Goal: Contribute content: Contribute content

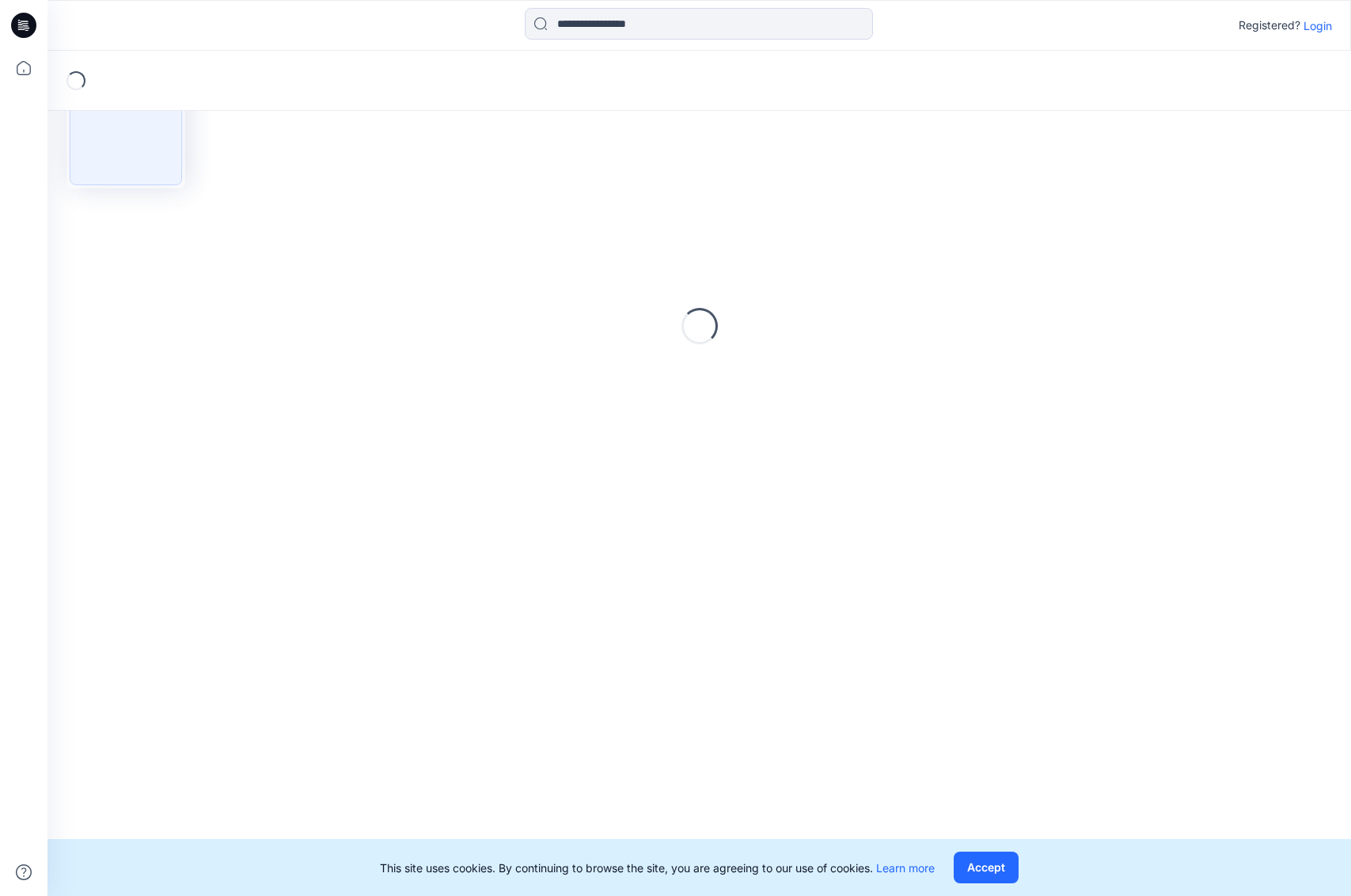
click at [26, 23] on icon at bounding box center [25, 23] width 7 height 1
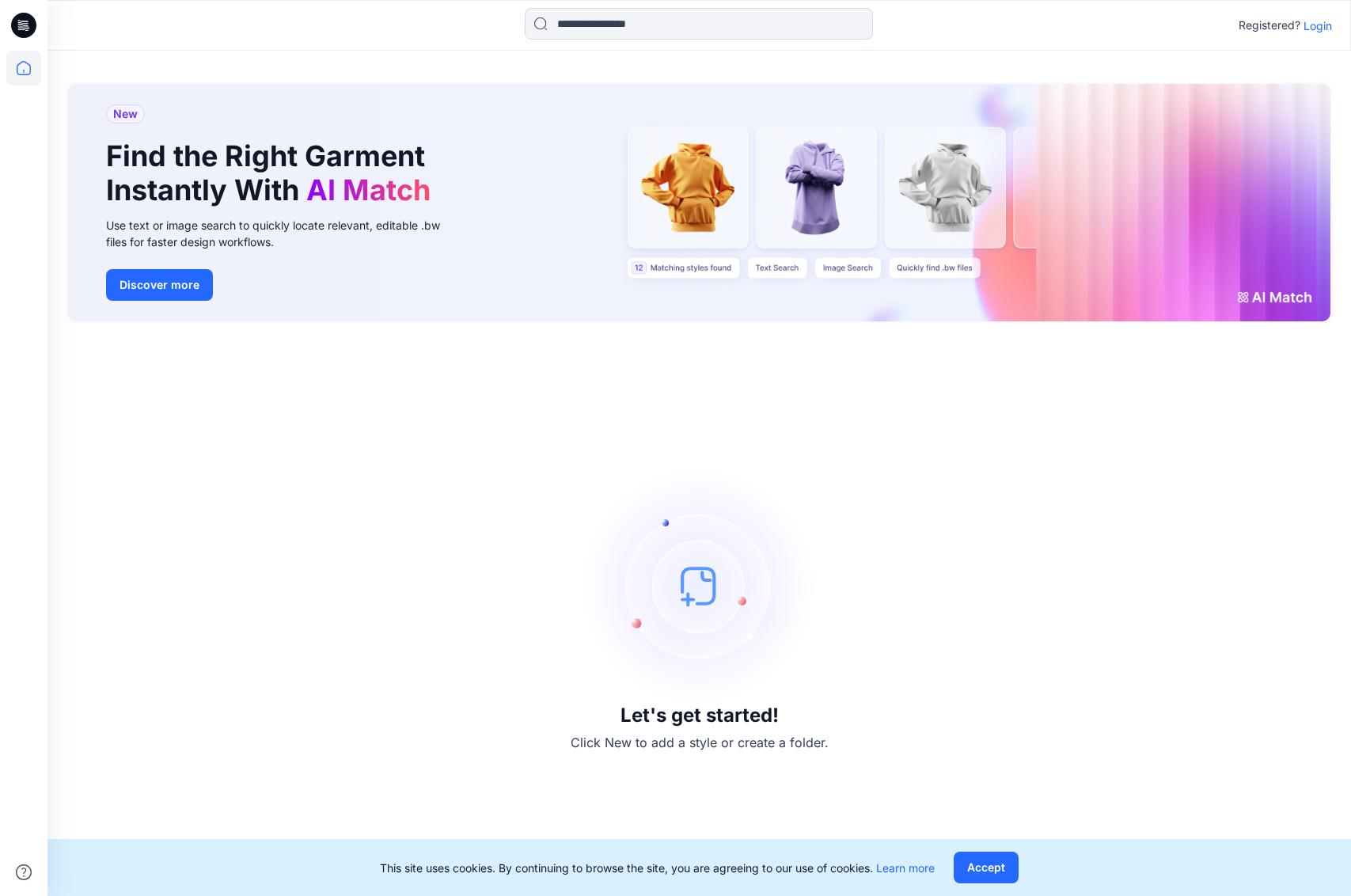
click at [1328, 27] on p "Login" at bounding box center [1318, 26] width 29 height 17
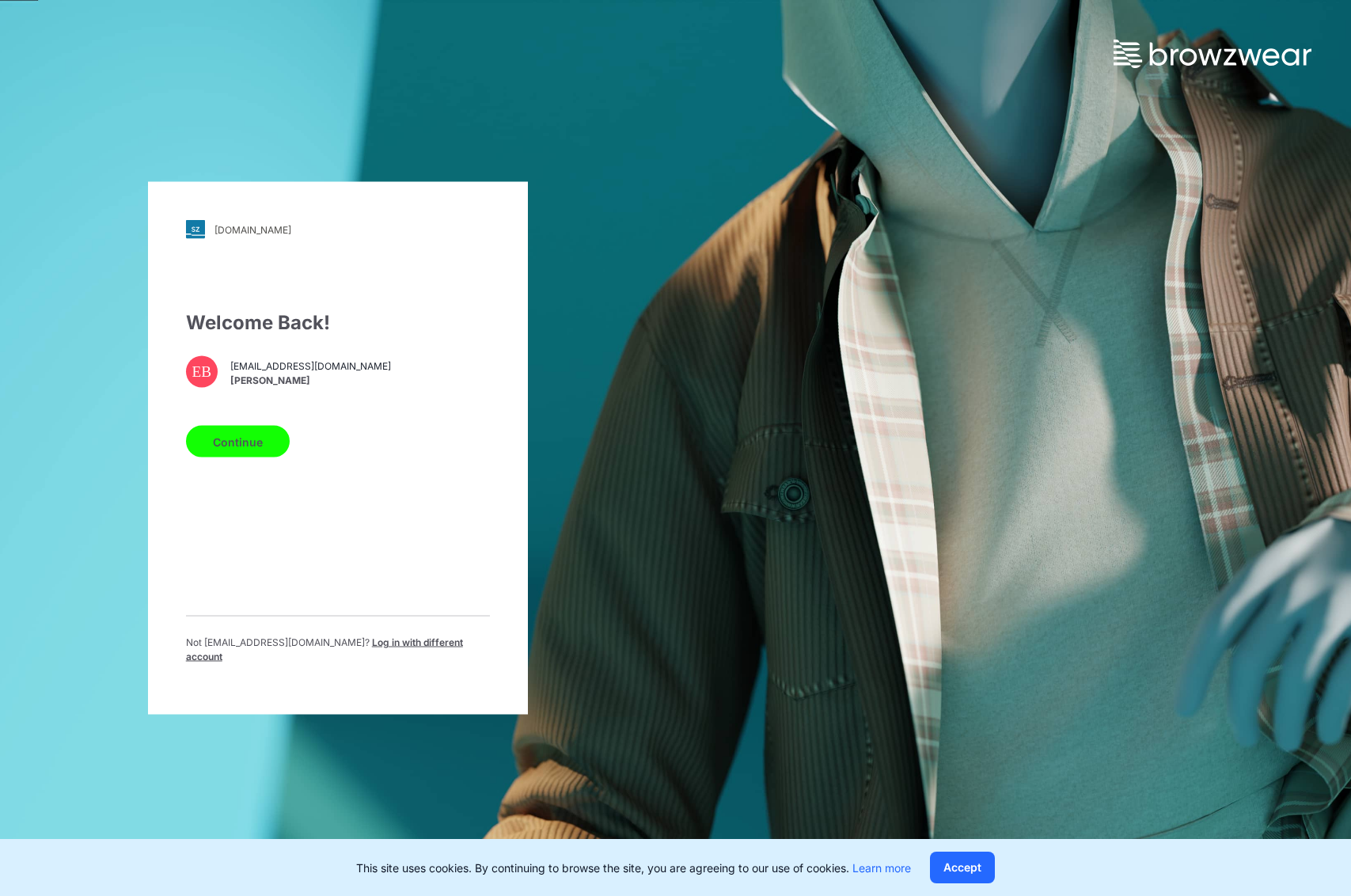
click at [223, 443] on button "Continue" at bounding box center [238, 442] width 104 height 32
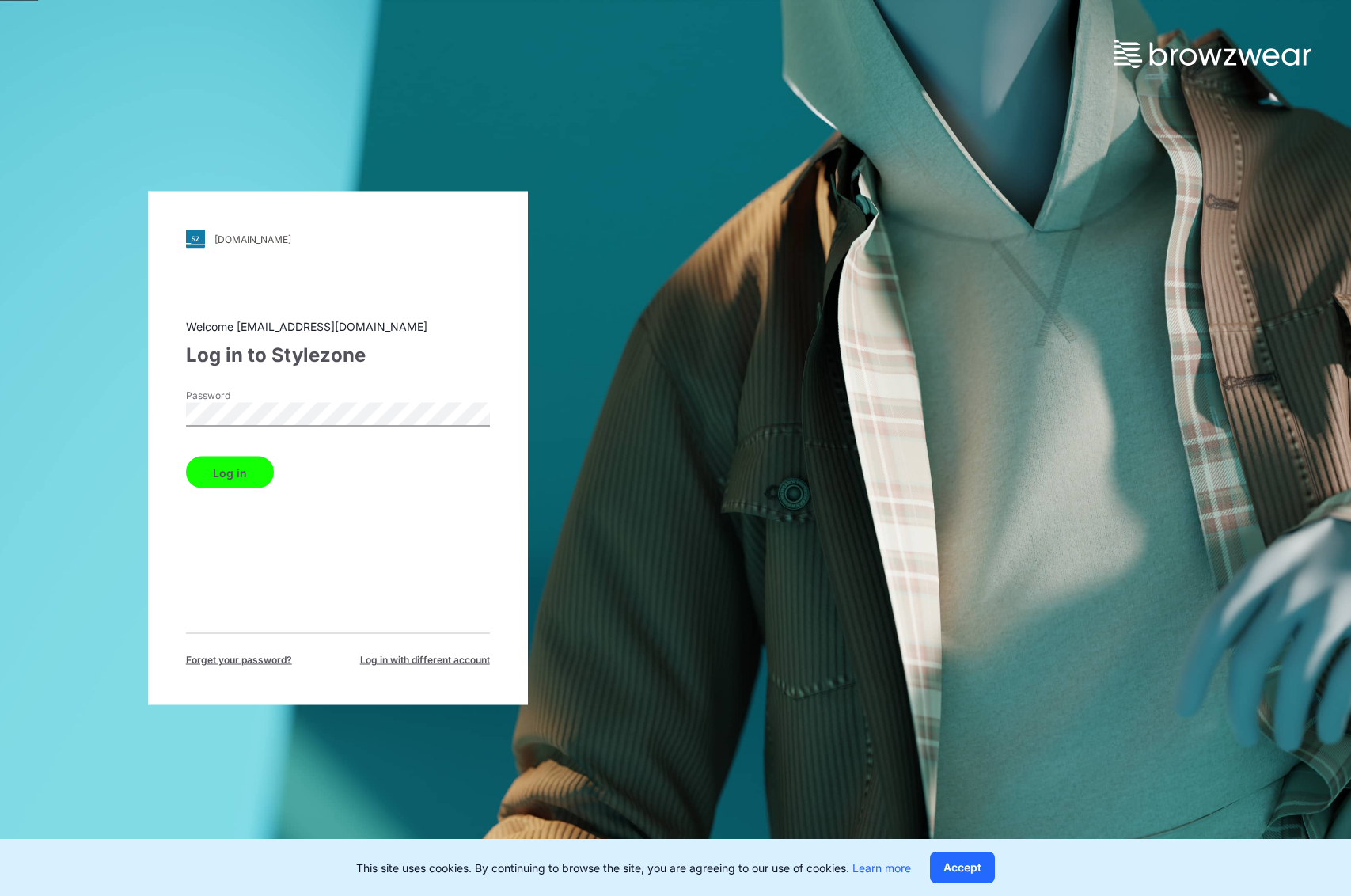
click at [208, 469] on button "Log in" at bounding box center [230, 473] width 88 height 32
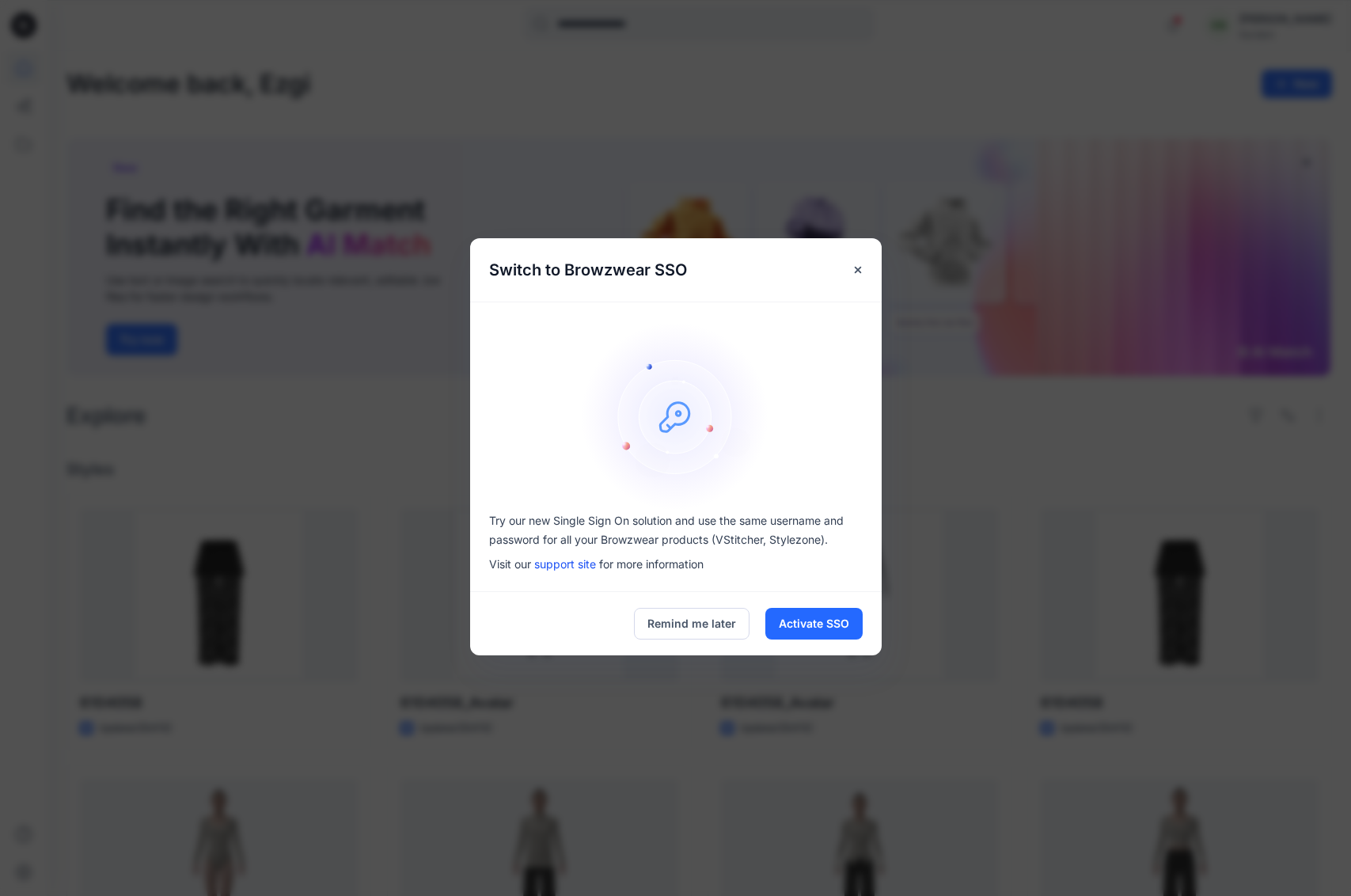
drag, startPoint x: 850, startPoint y: 263, endPoint x: 729, endPoint y: 556, distance: 317.0
click at [792, 515] on div "Switch to Browzwear SSO Try our new Single Sign On solution and use the same us…" at bounding box center [676, 446] width 411 height 417
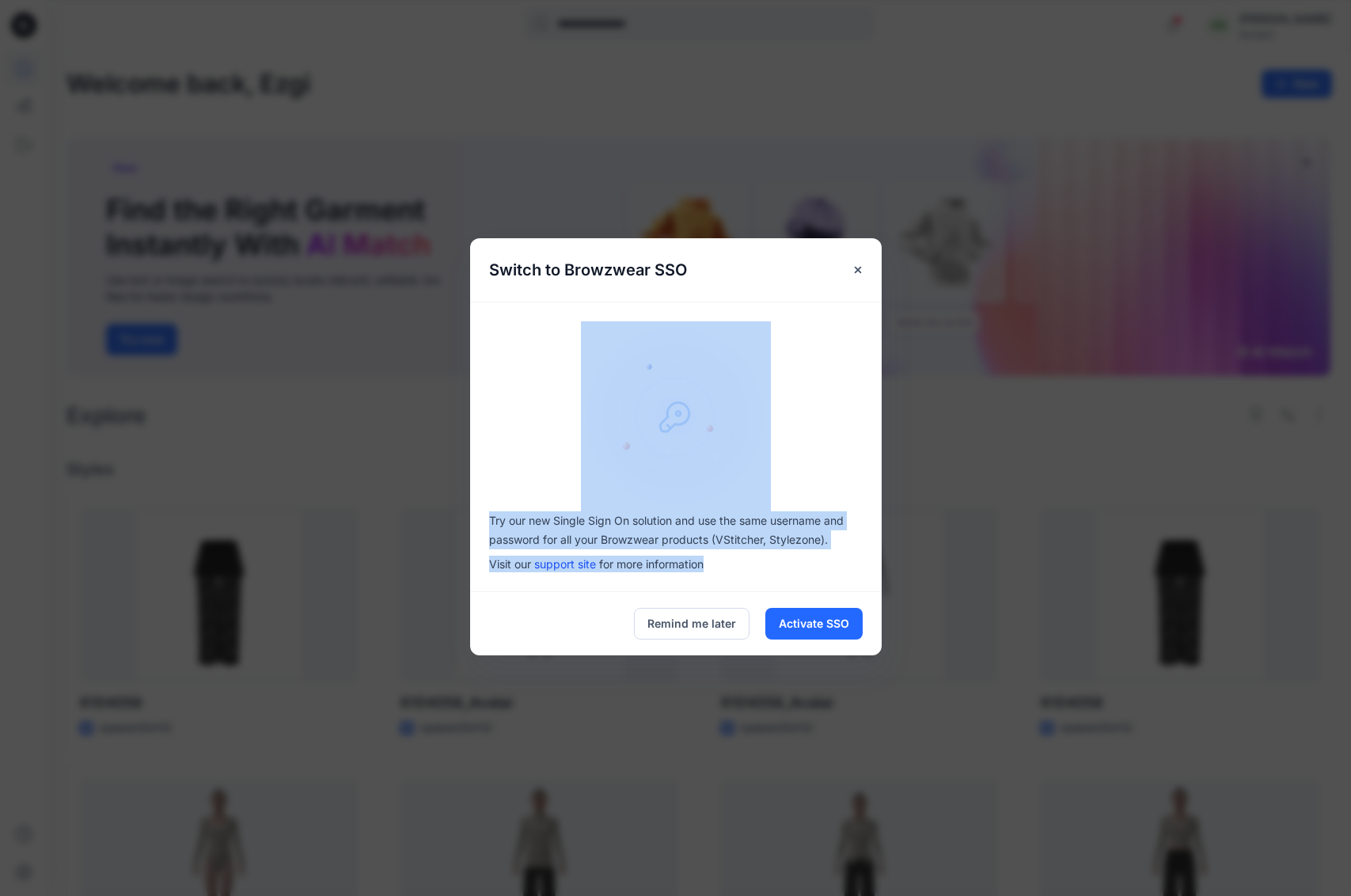
drag, startPoint x: 707, startPoint y: 566, endPoint x: 464, endPoint y: 492, distance: 254.0
click at [464, 492] on div "Switch to Browzwear SSO Try our new Single Sign On solution and use the same us…" at bounding box center [675, 448] width 1351 height 896
click at [823, 455] on div at bounding box center [676, 416] width 411 height 190
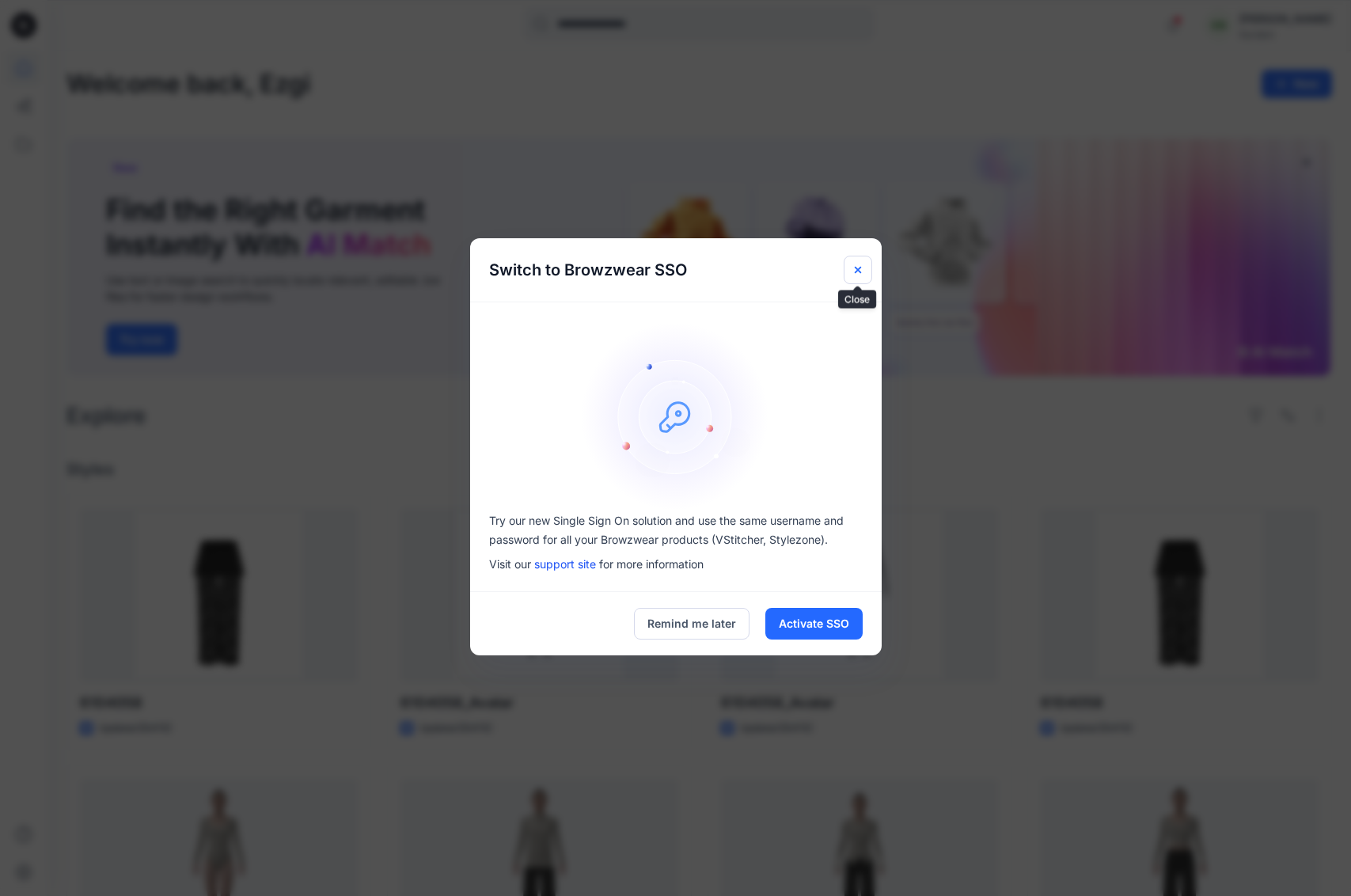
click at [856, 269] on g "Close" at bounding box center [858, 269] width 6 height 6
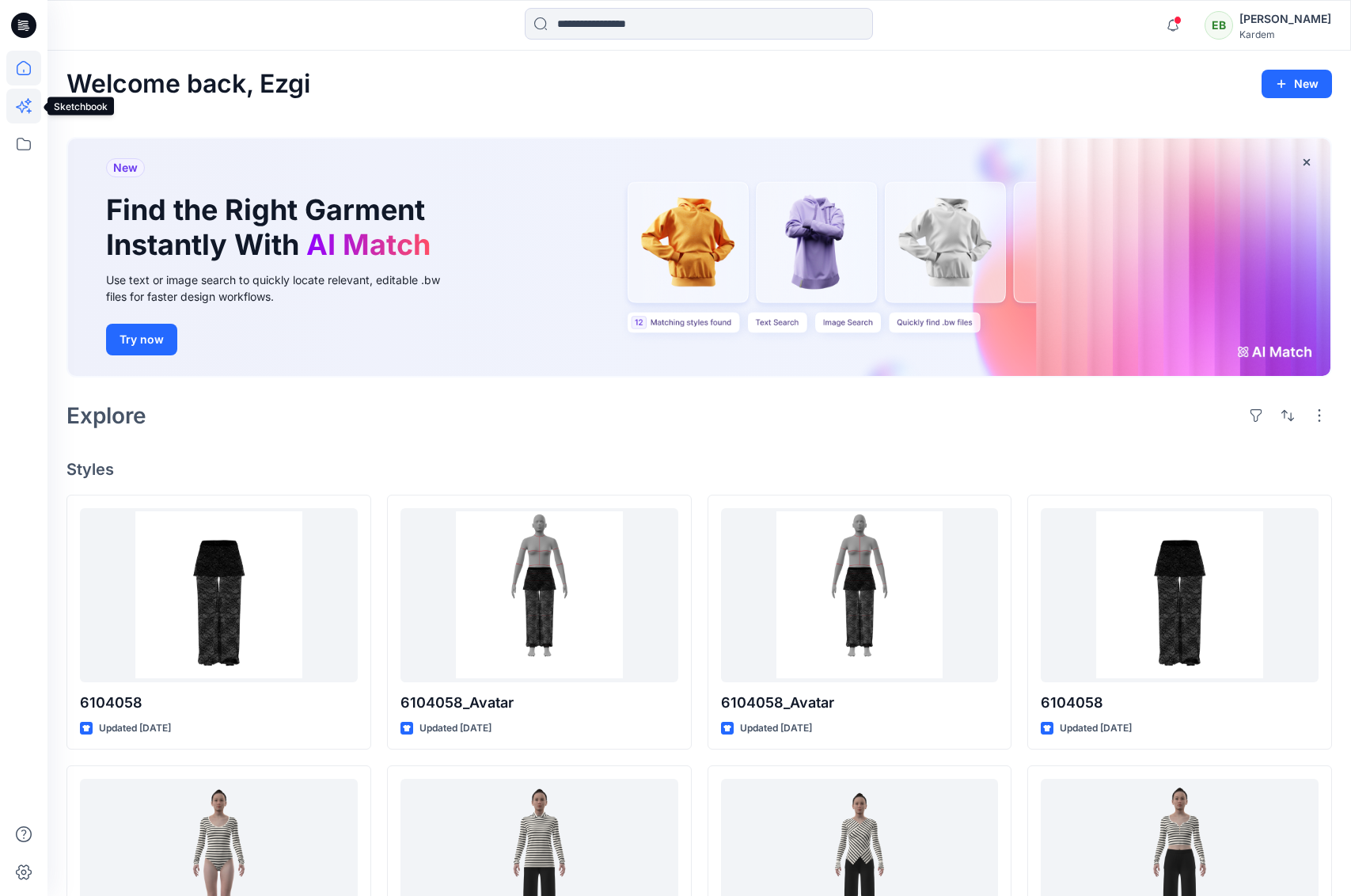
click at [17, 105] on icon at bounding box center [24, 106] width 35 height 35
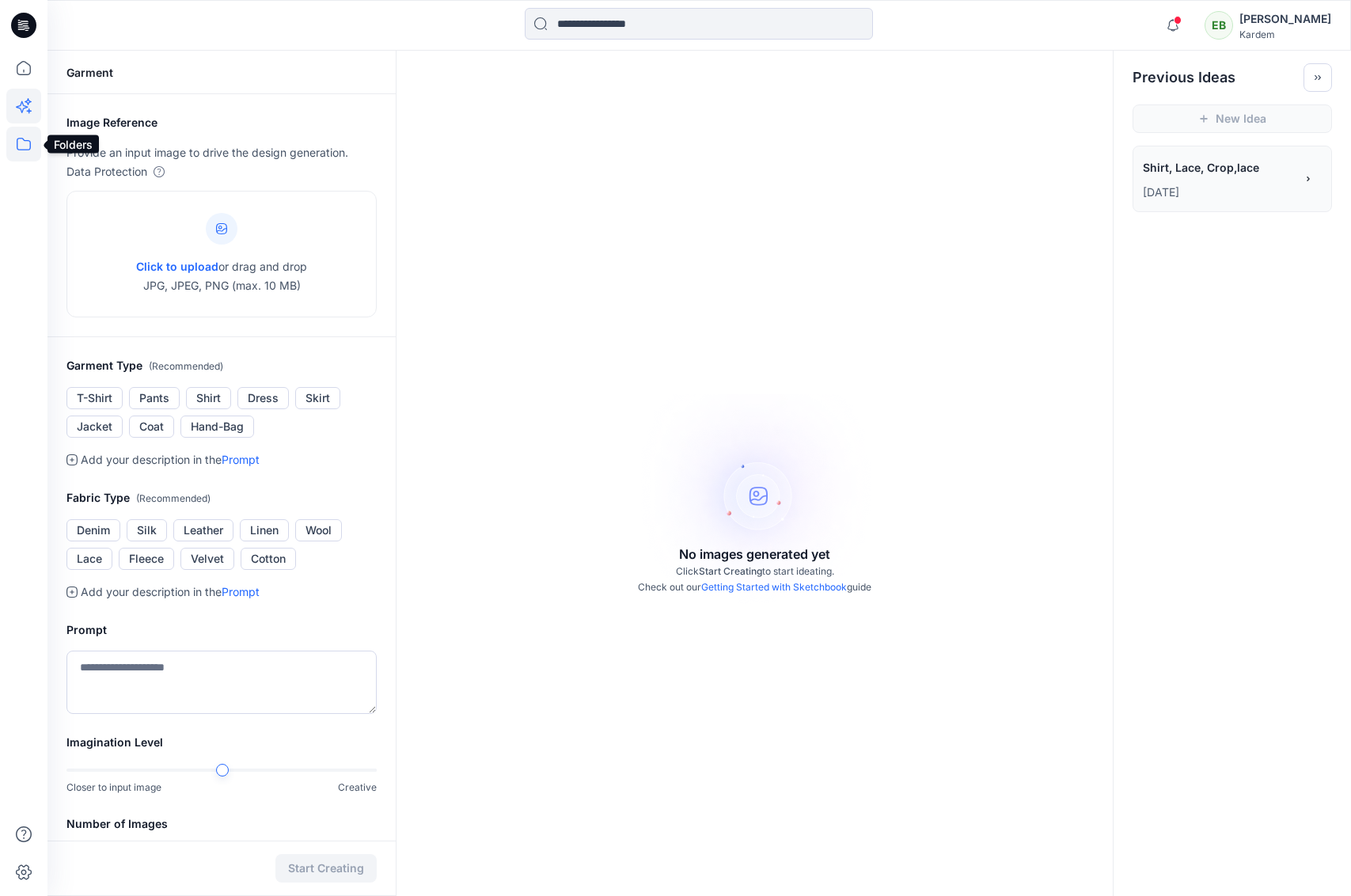
click at [19, 147] on icon at bounding box center [24, 144] width 35 height 35
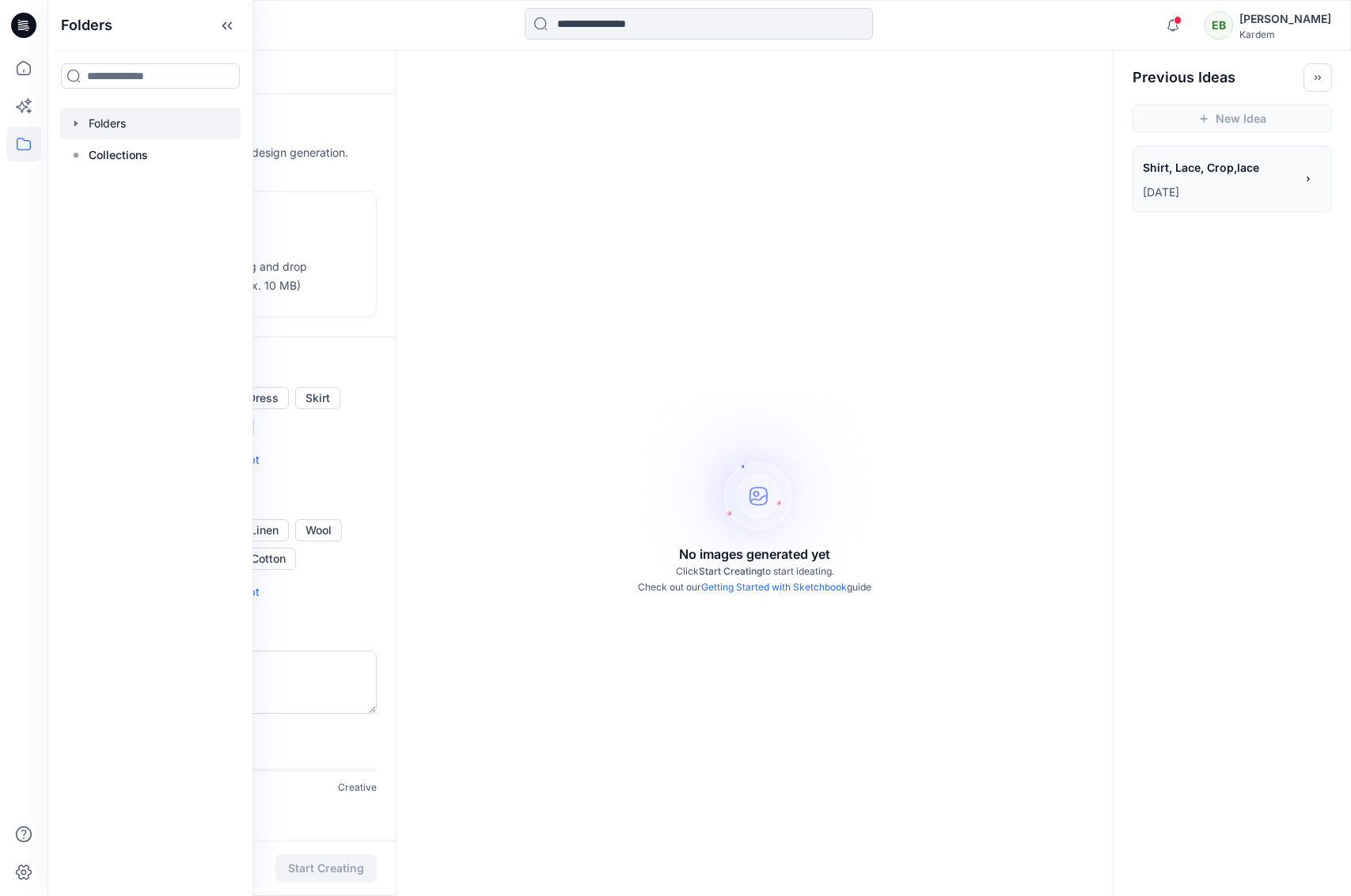
click at [100, 124] on div at bounding box center [150, 124] width 180 height 32
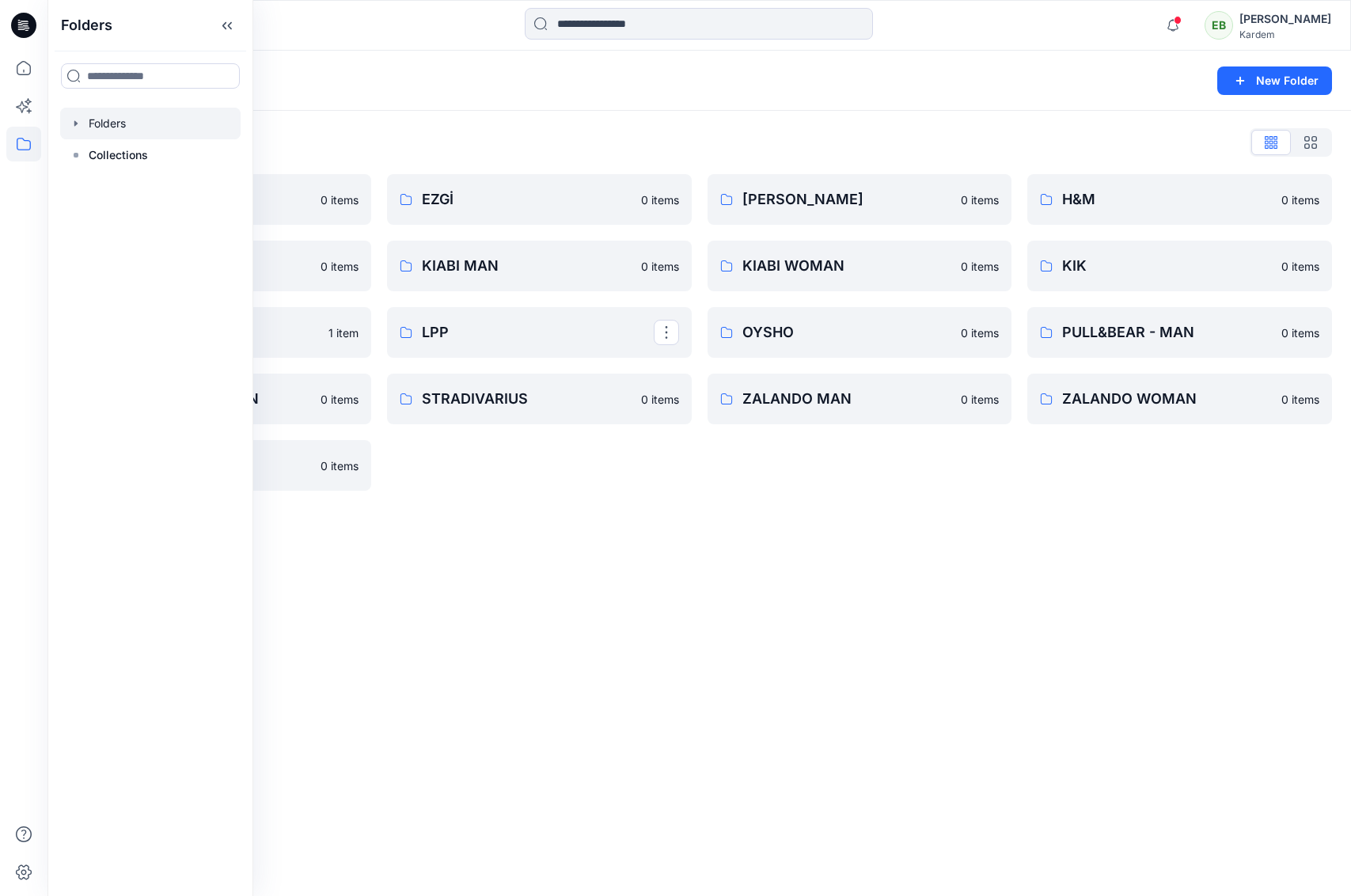
click at [617, 558] on div "Folders New Folder Folders List BERSHKA 0 items KARDEM 0 items LC WAIKIKI 1 ite…" at bounding box center [700, 474] width 1304 height 846
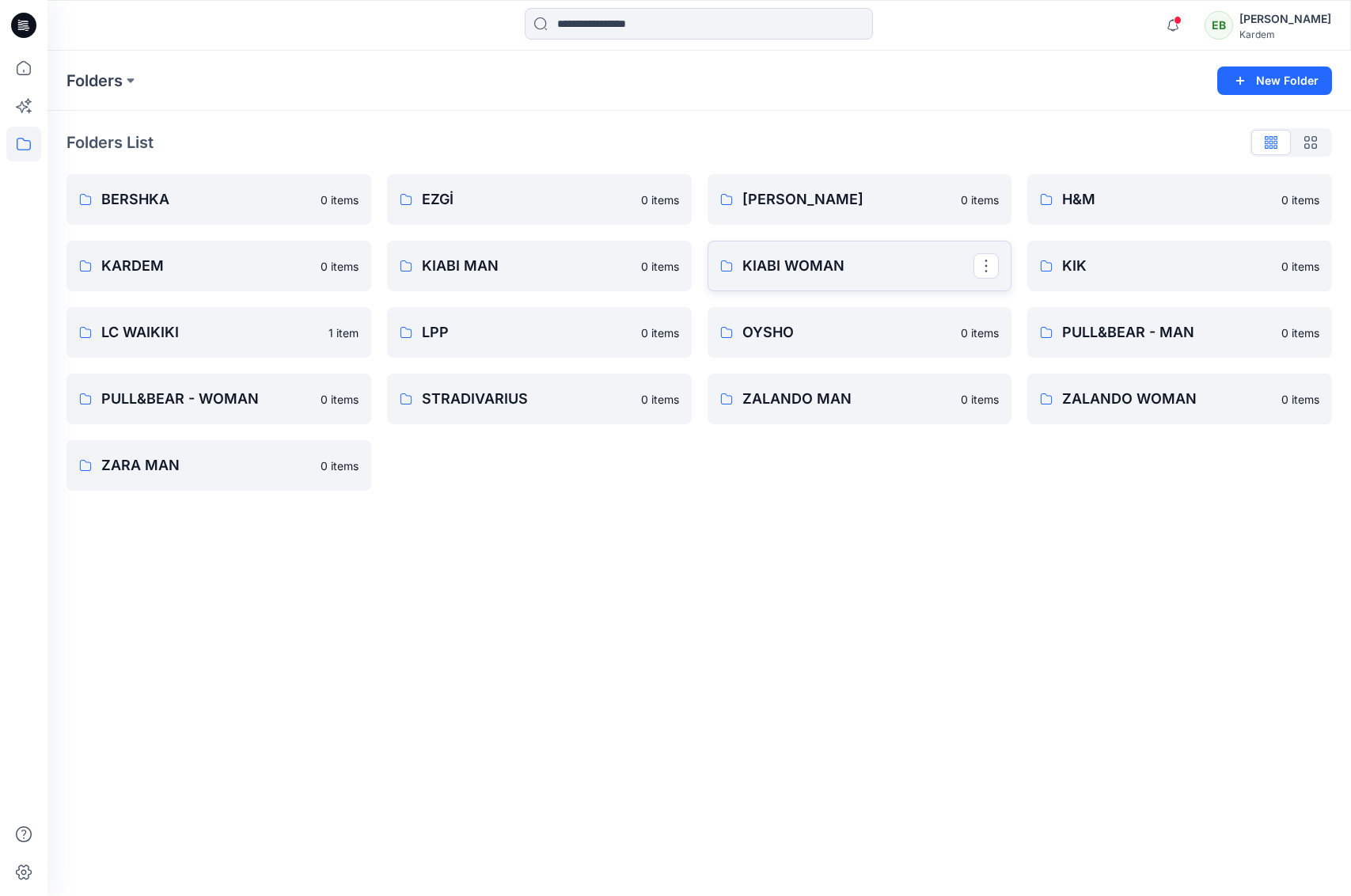
click at [872, 274] on p "KIABI WOMAN" at bounding box center [858, 266] width 232 height 22
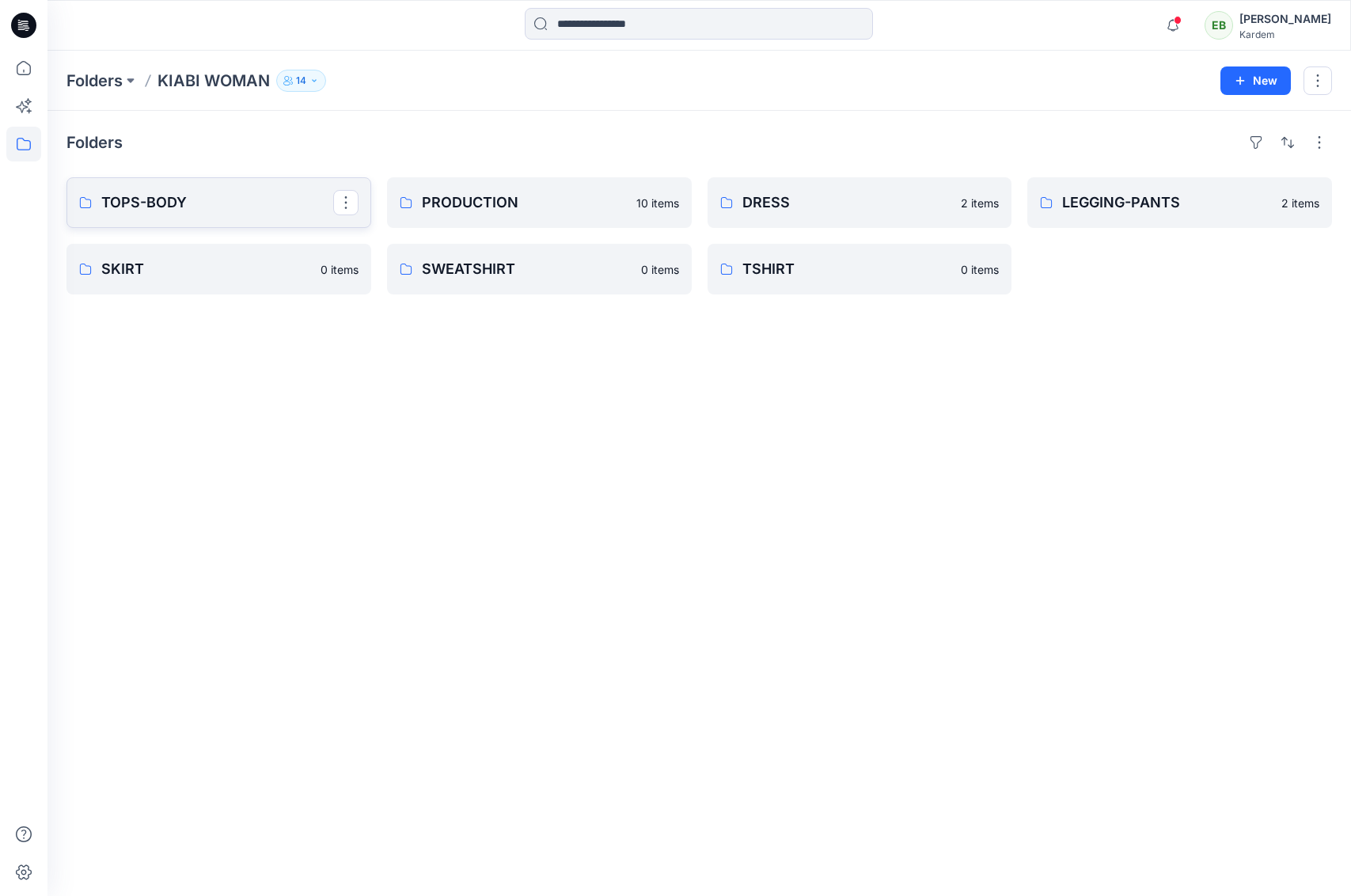
click at [162, 199] on p "TOPS-BODY" at bounding box center [217, 202] width 232 height 22
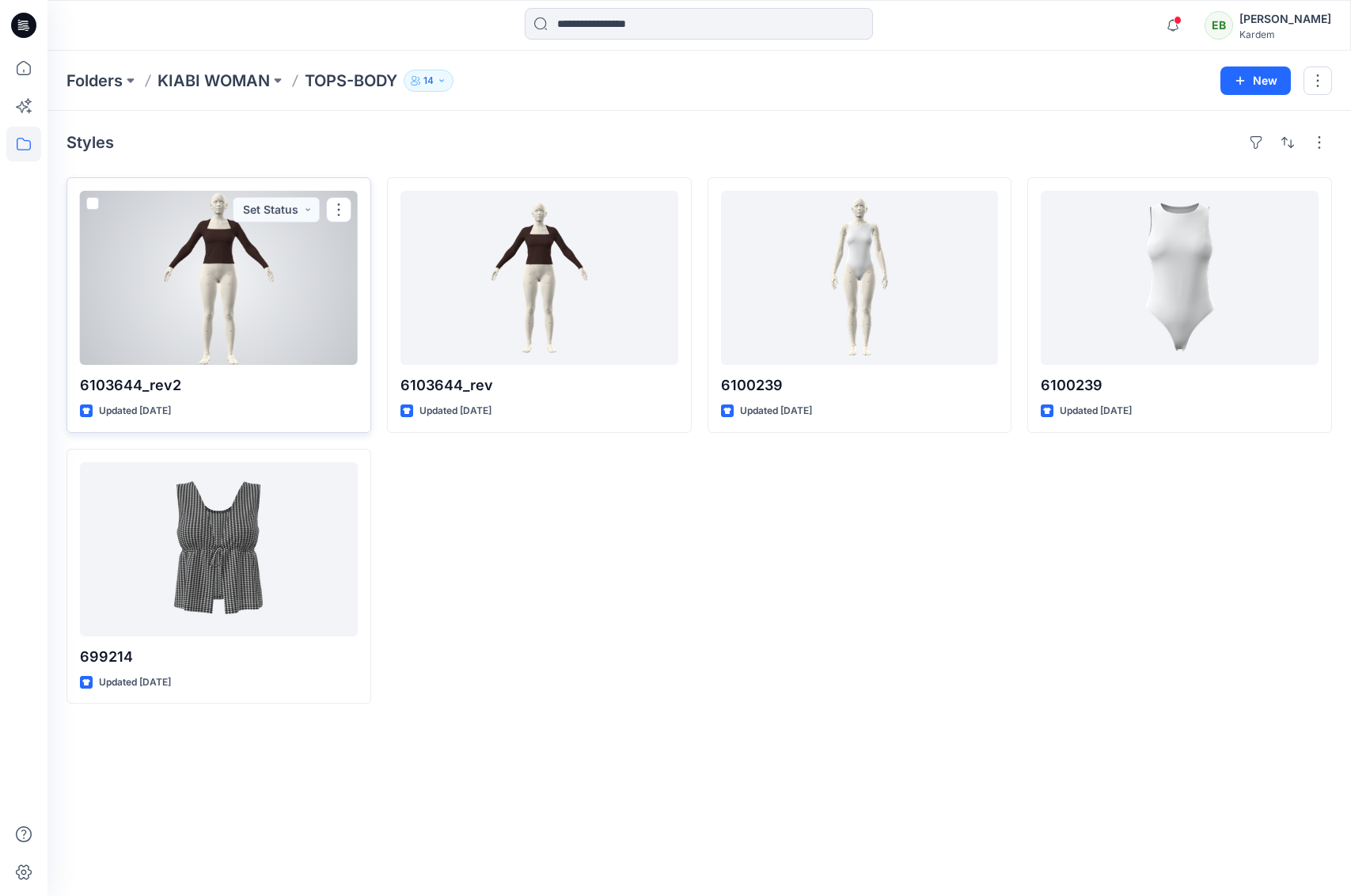
click at [265, 286] on div at bounding box center [218, 277] width 278 height 174
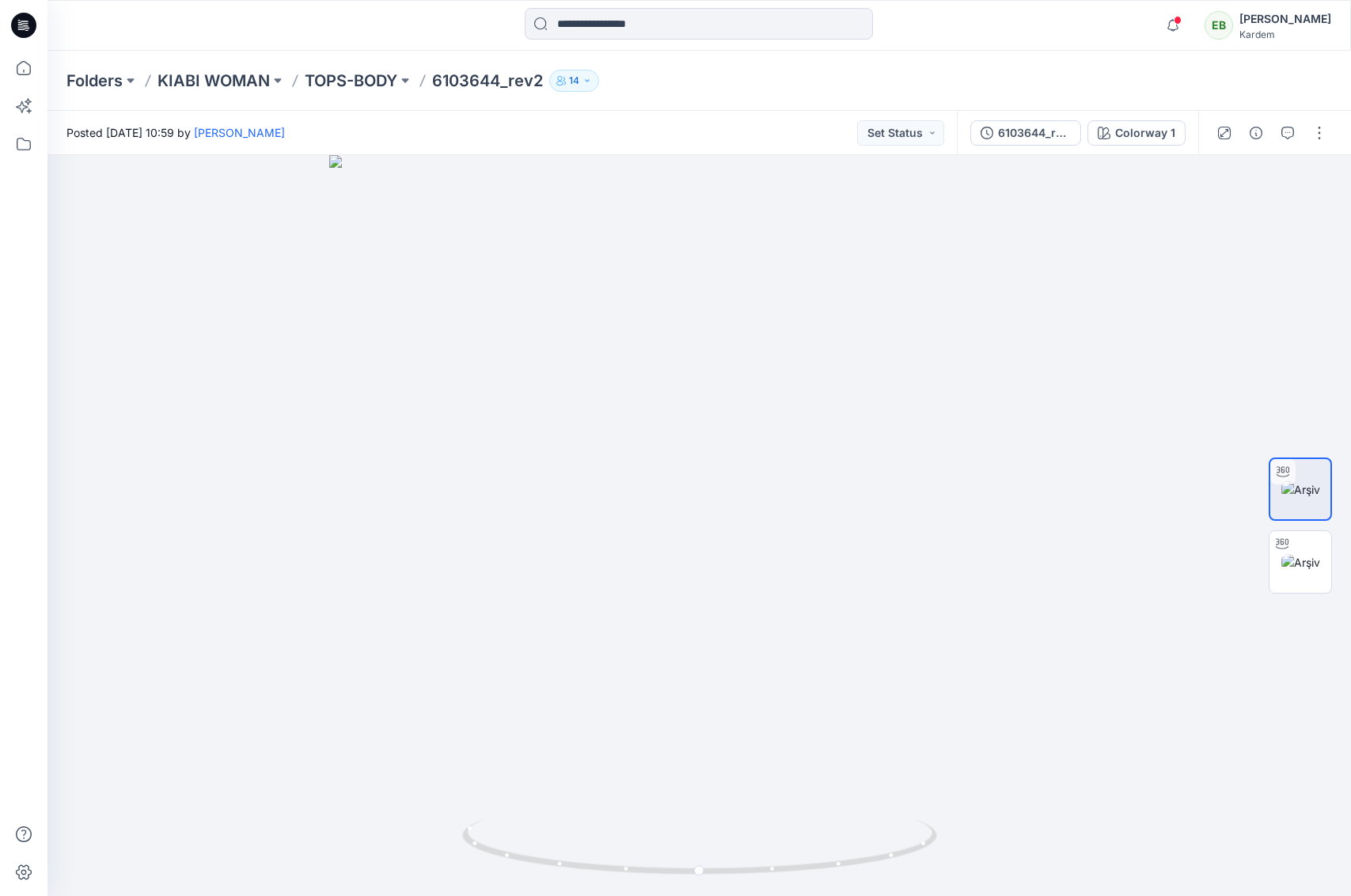
click at [25, 14] on icon at bounding box center [24, 26] width 26 height 26
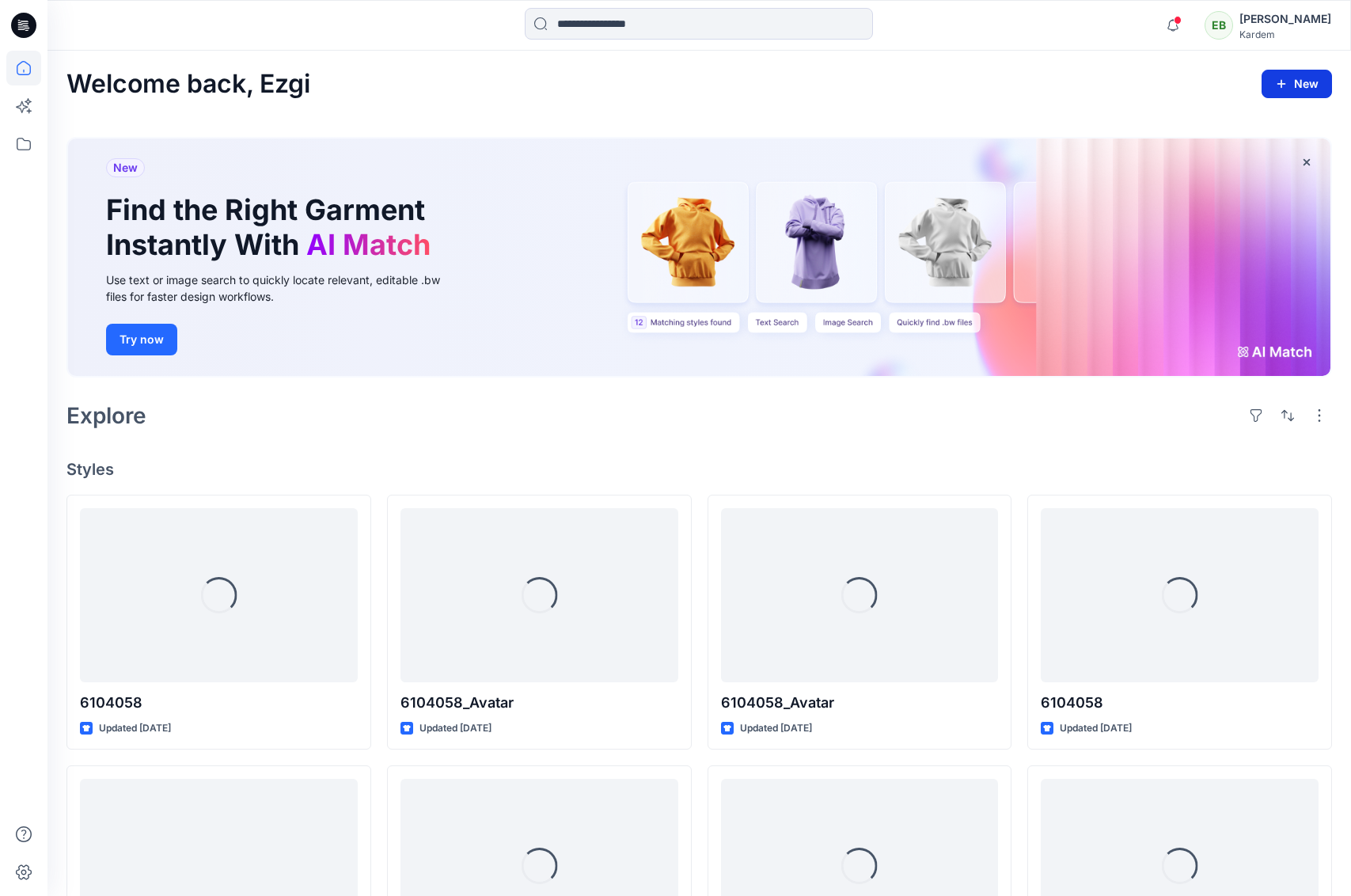
click at [1298, 78] on button "New" at bounding box center [1297, 84] width 70 height 29
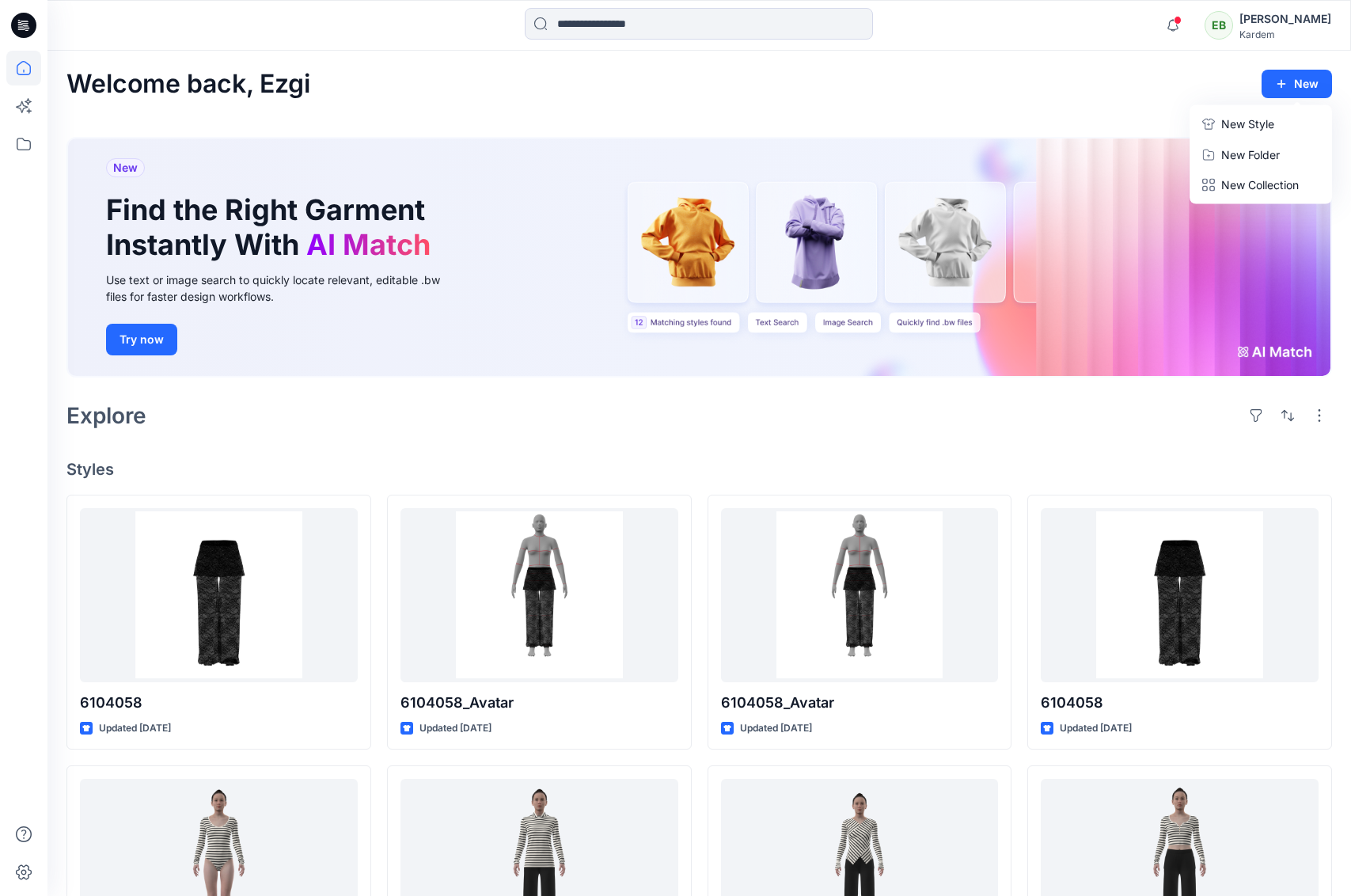
scroll to position [7, 0]
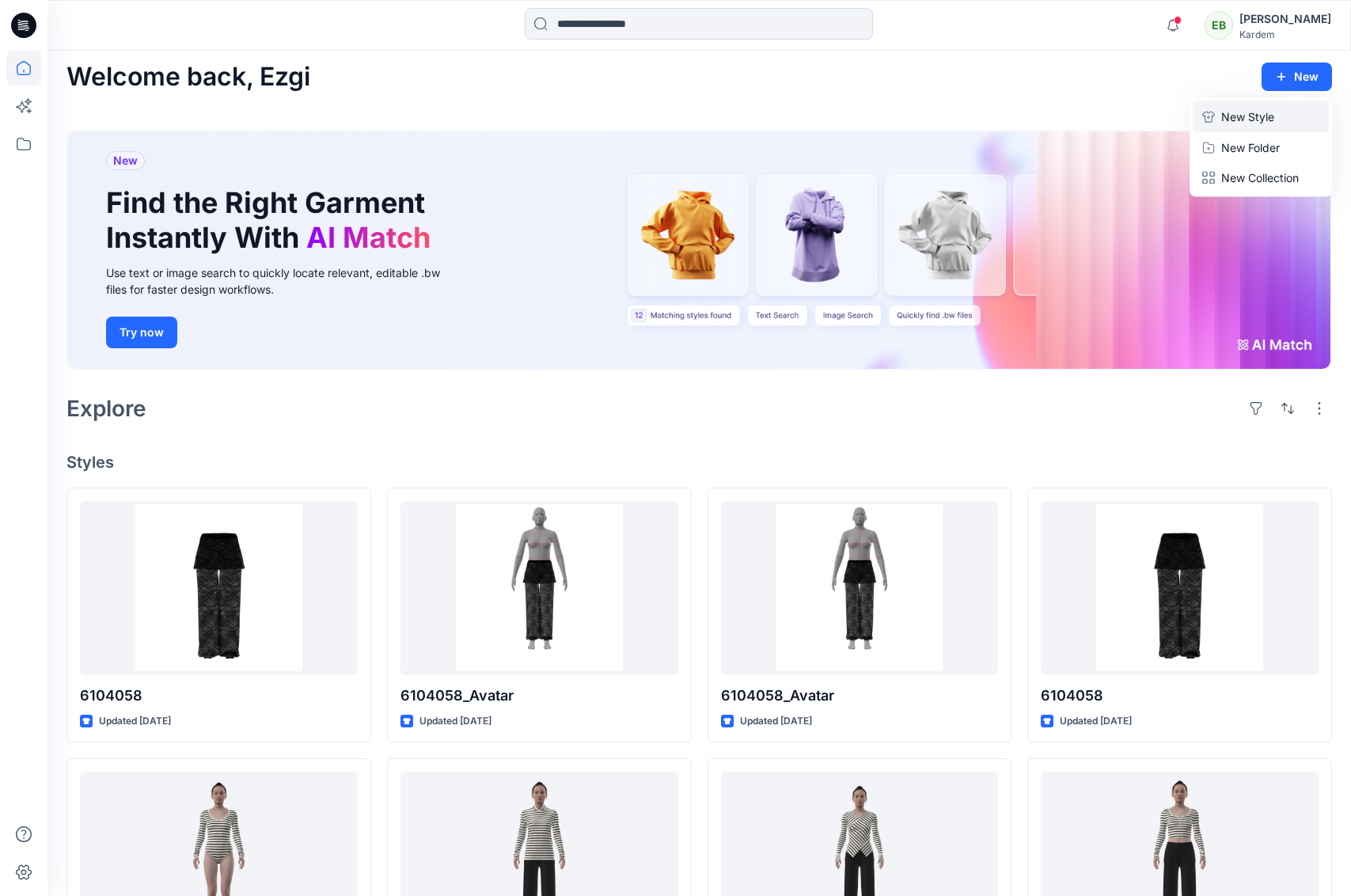
click at [1263, 116] on p "New Style" at bounding box center [1247, 117] width 53 height 19
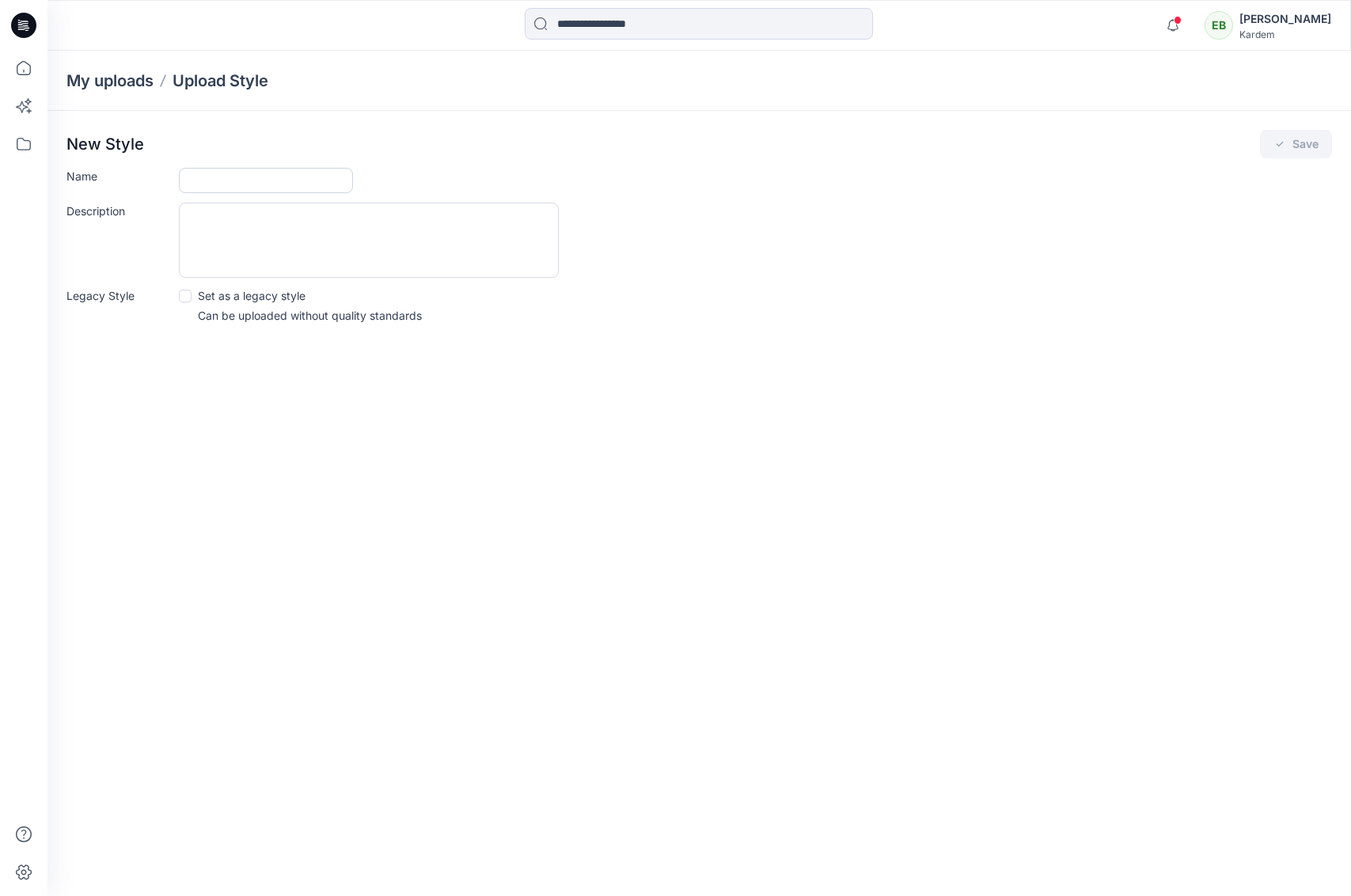
click at [259, 188] on input "Name" at bounding box center [265, 181] width 174 height 26
type input "*******"
click at [1292, 139] on button "Save" at bounding box center [1296, 144] width 72 height 29
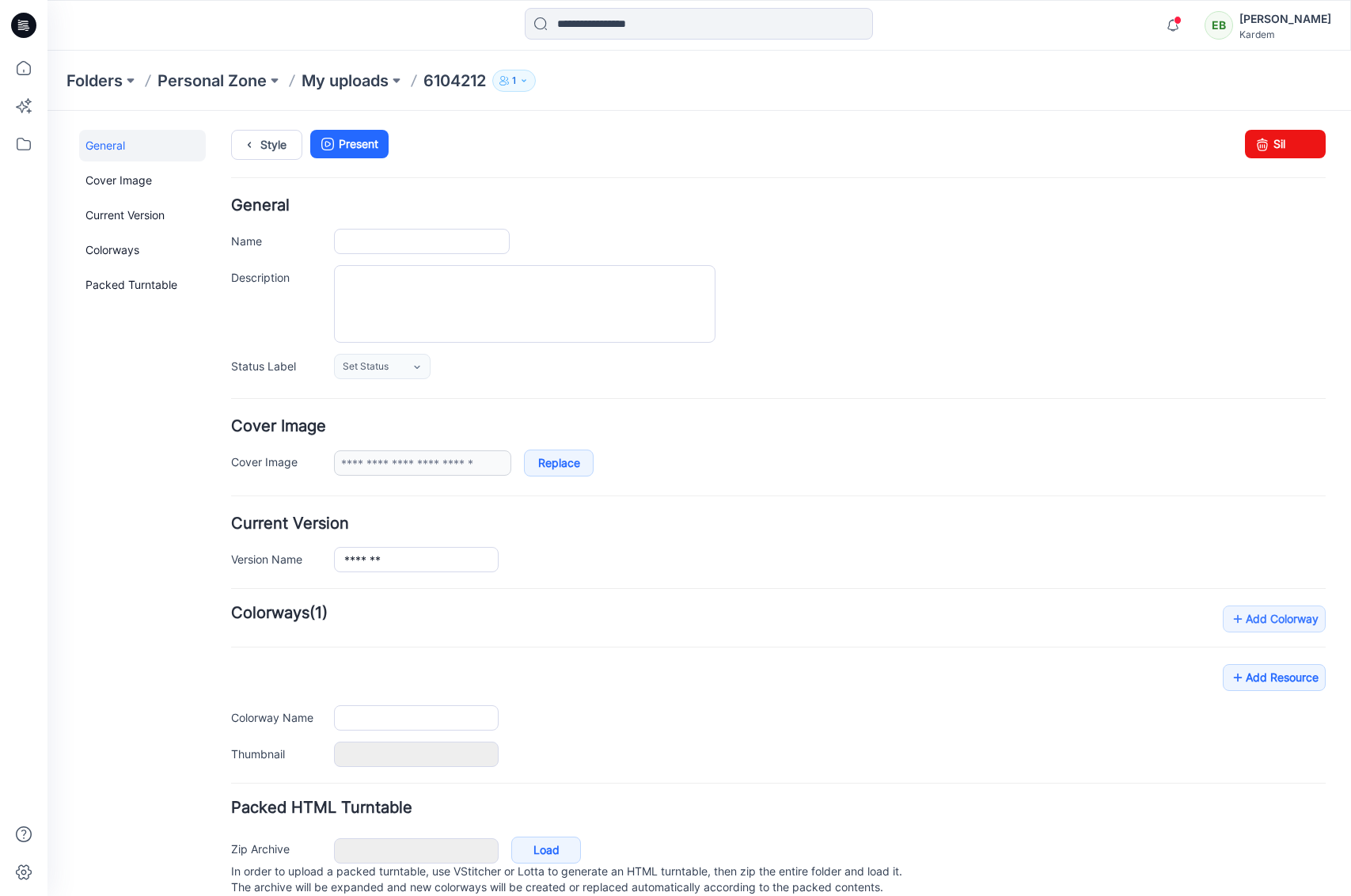
type input "*******"
type input "**********"
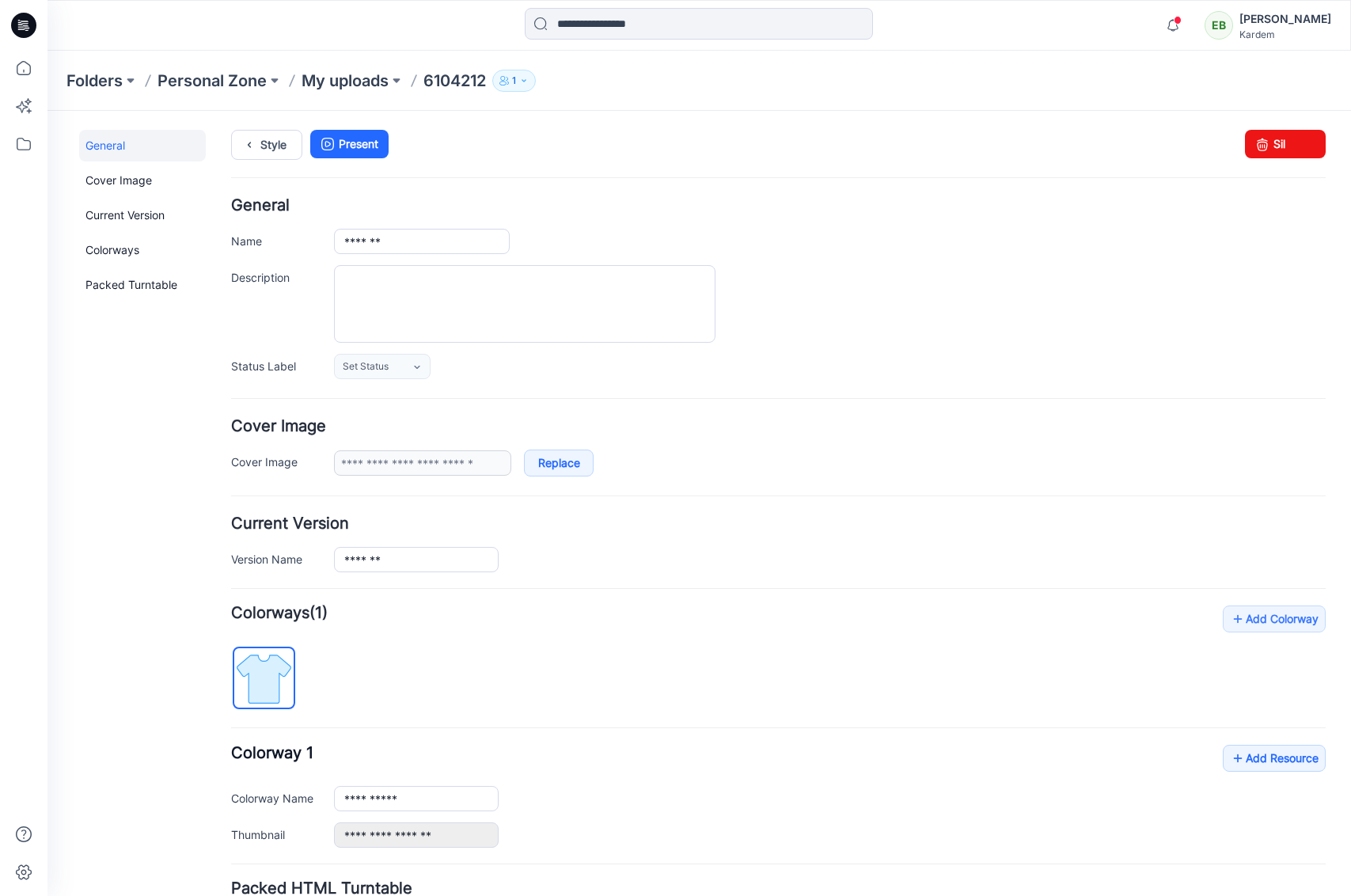
scroll to position [134, 0]
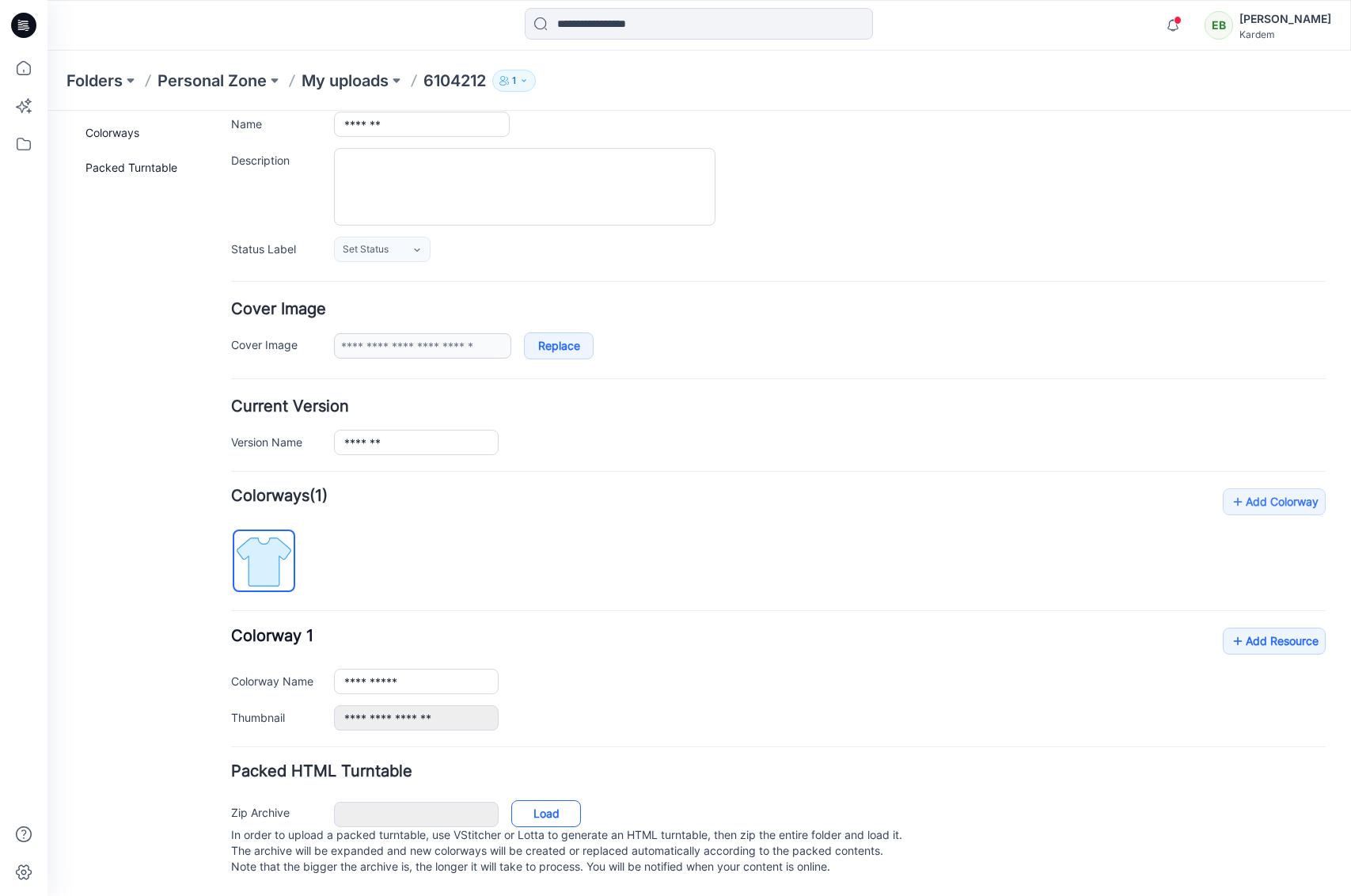
click at [534, 807] on link "Load" at bounding box center [546, 814] width 69 height 27
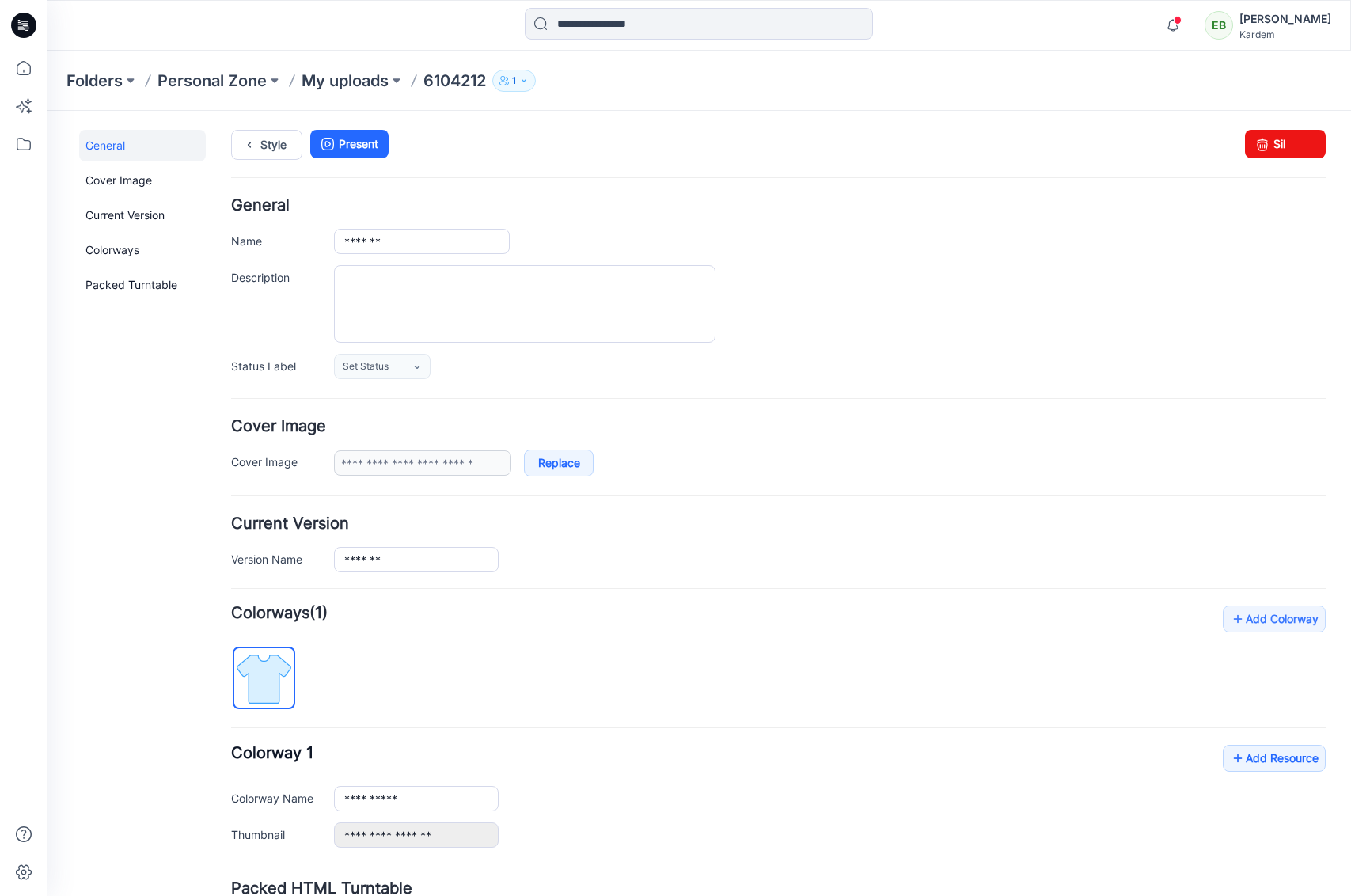
click at [22, 16] on icon at bounding box center [24, 26] width 26 height 26
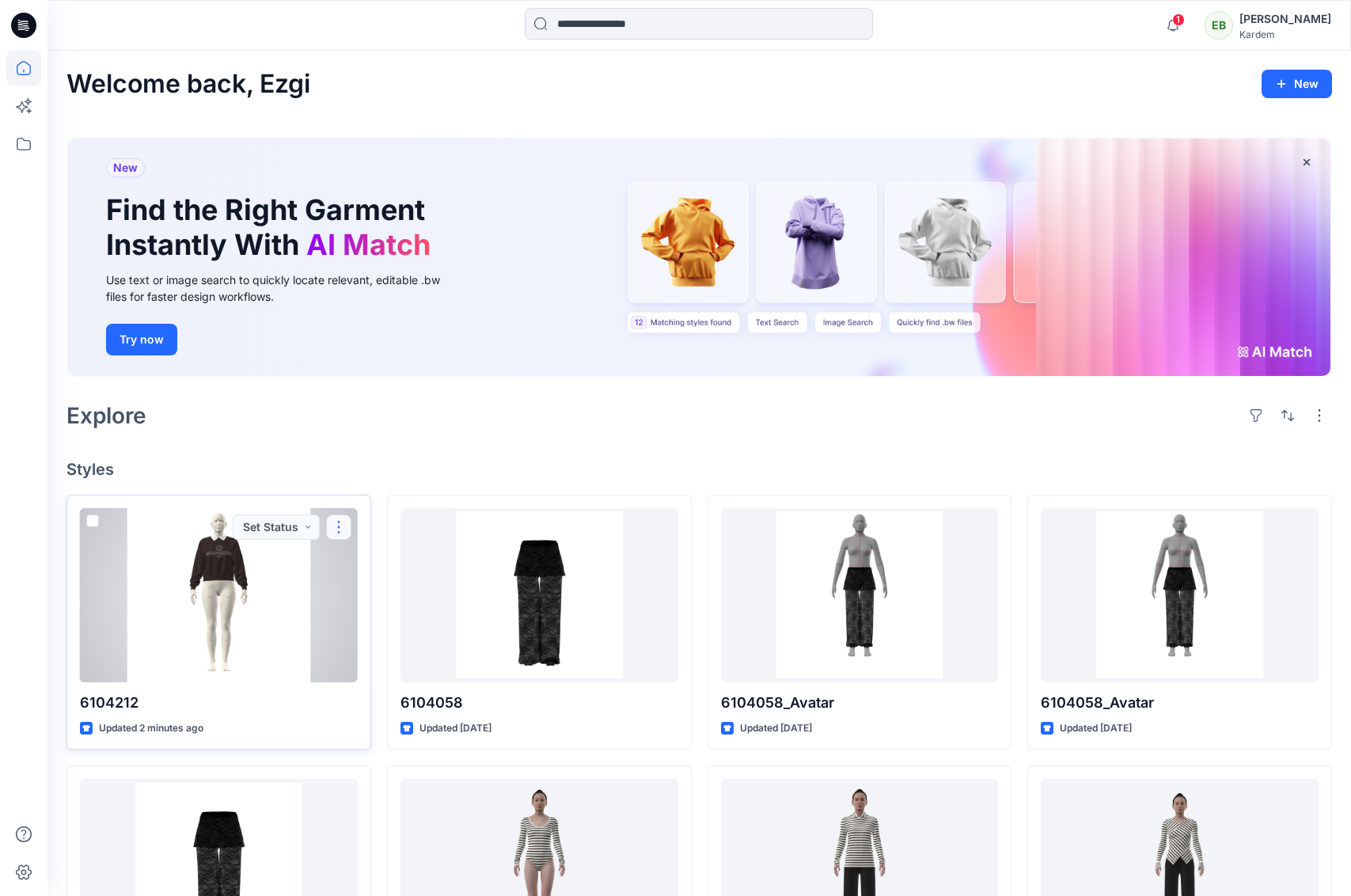
click at [342, 529] on button "button" at bounding box center [339, 528] width 26 height 26
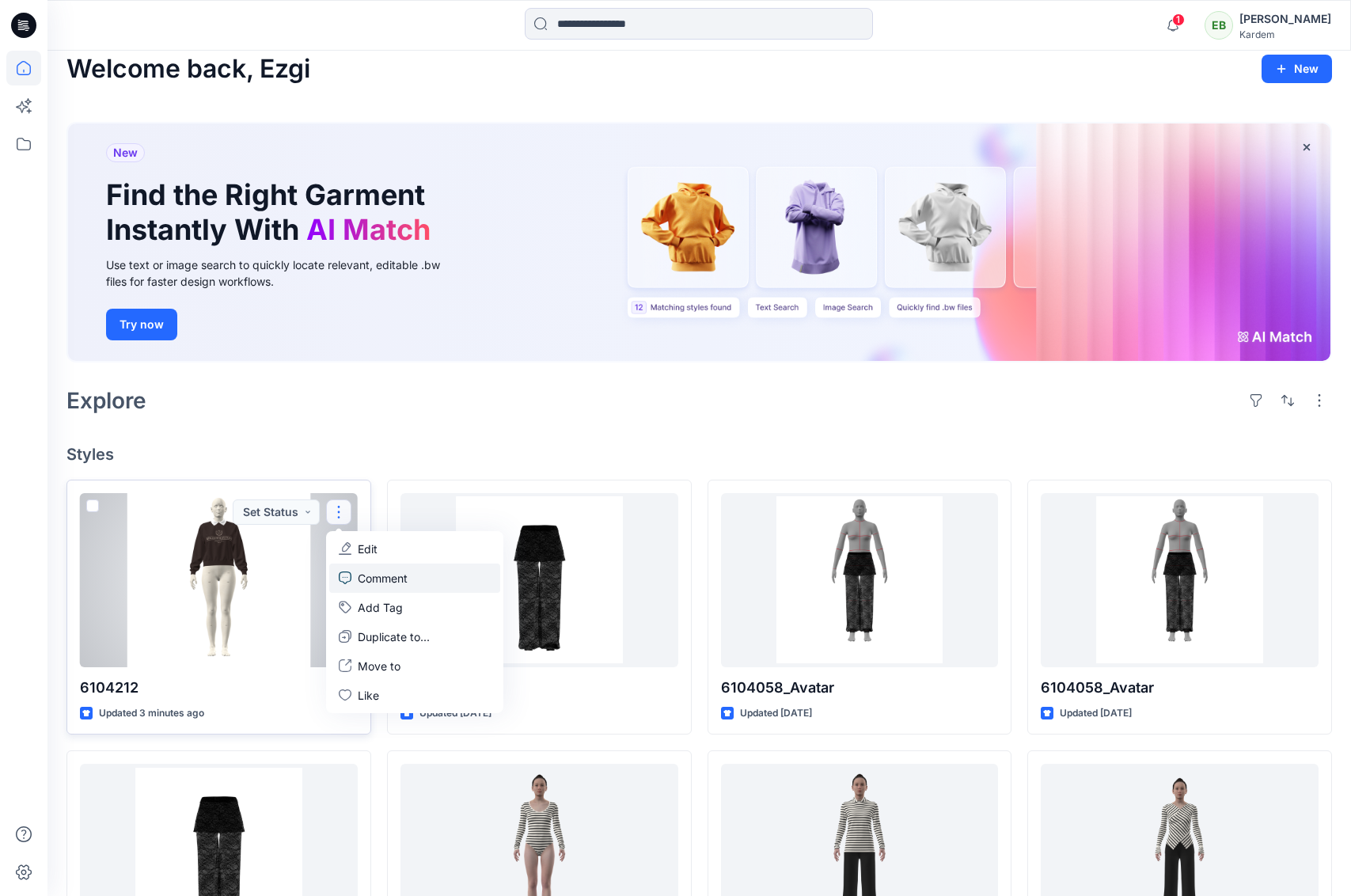
scroll to position [16, 0]
click at [376, 637] on p "Duplicate to..." at bounding box center [394, 636] width 72 height 17
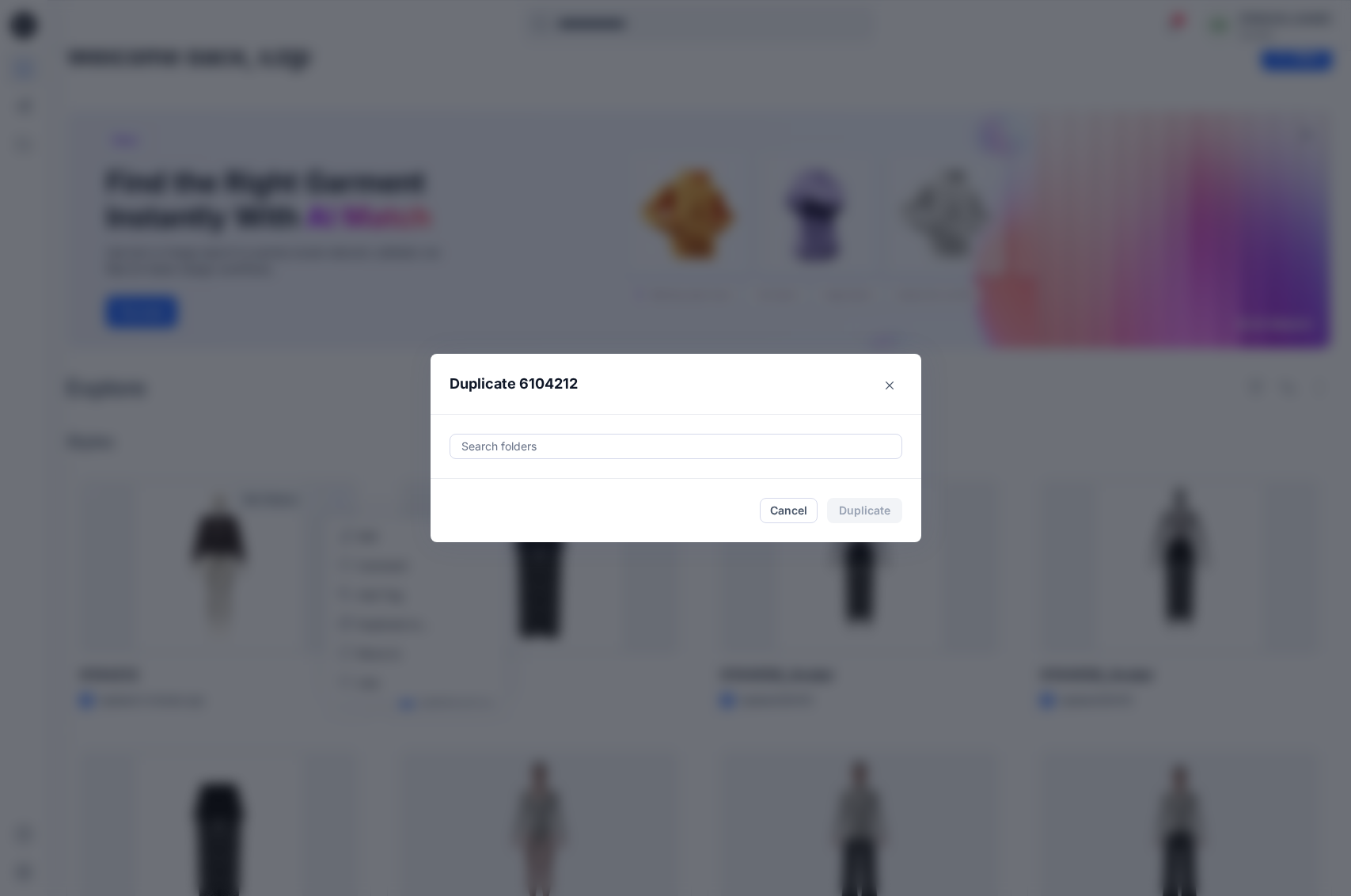
scroll to position [29, 0]
click at [626, 449] on div at bounding box center [676, 446] width 432 height 19
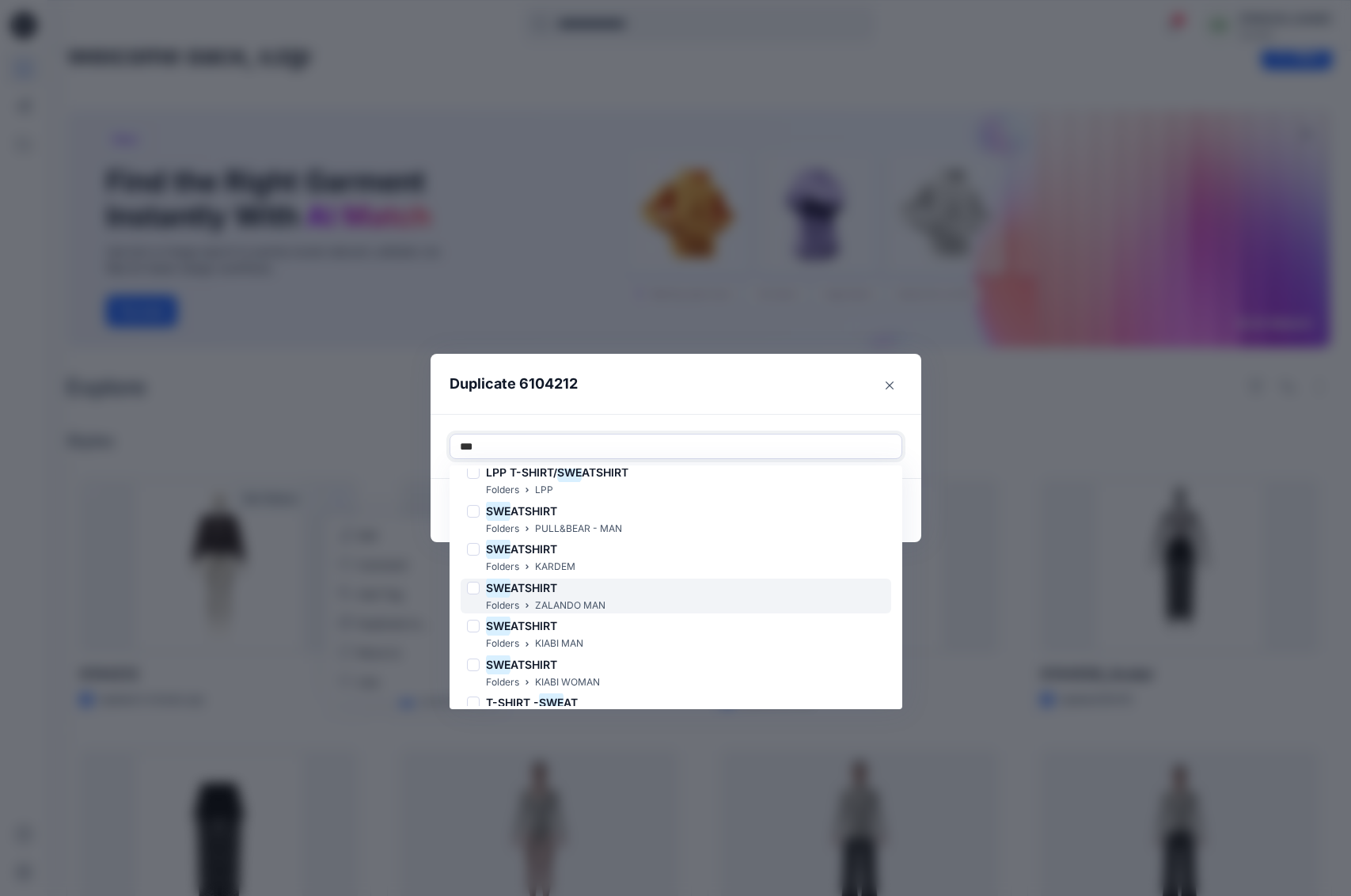
scroll to position [112, 0]
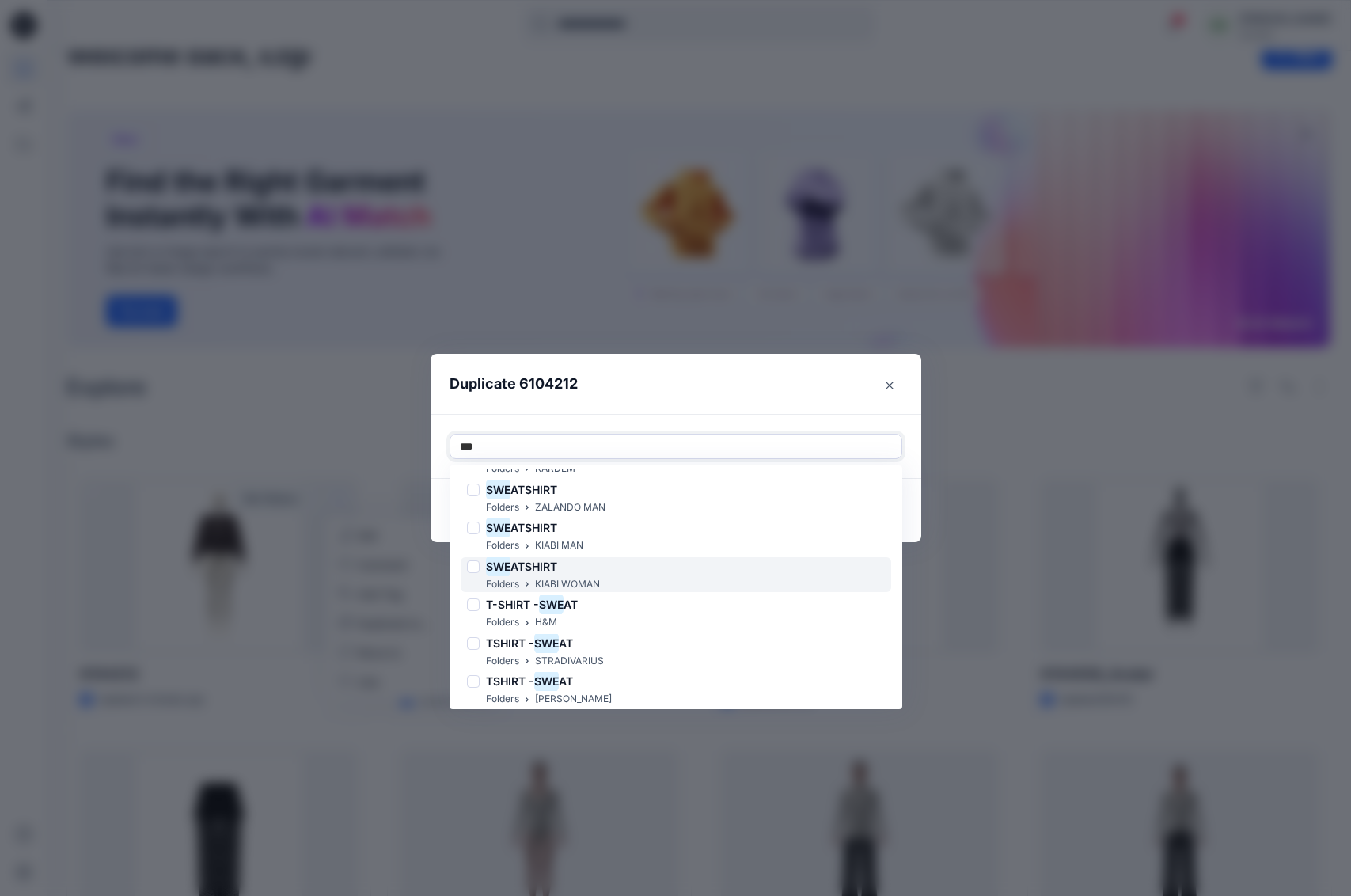
click at [577, 577] on p "KIABI WOMAN" at bounding box center [567, 584] width 65 height 17
type input "***"
click at [754, 385] on header "Duplicate 6104212" at bounding box center [660, 383] width 459 height 60
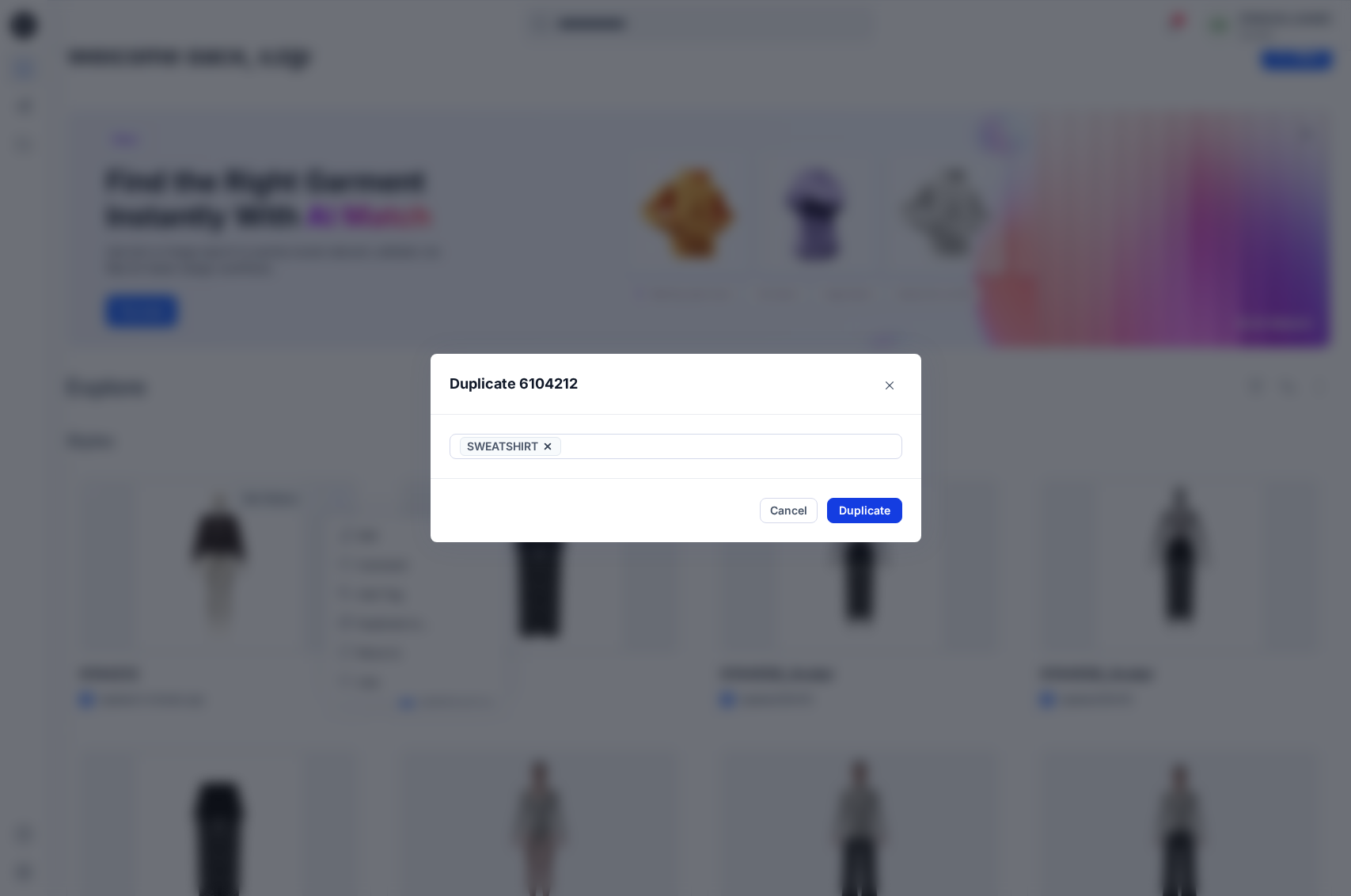
click at [889, 509] on button "Duplicate" at bounding box center [865, 511] width 75 height 26
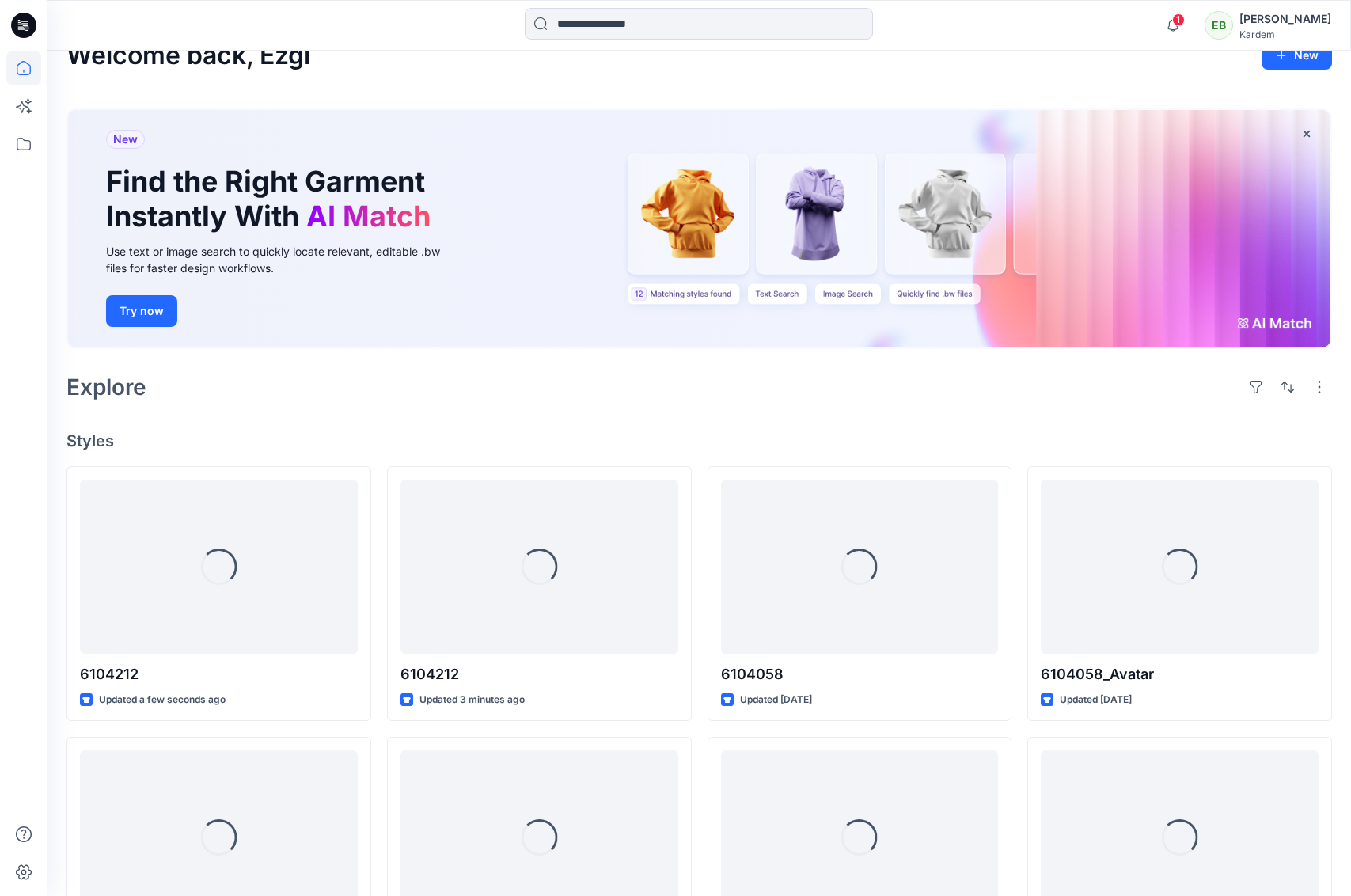
click at [890, 379] on div "Explore" at bounding box center [699, 387] width 1266 height 38
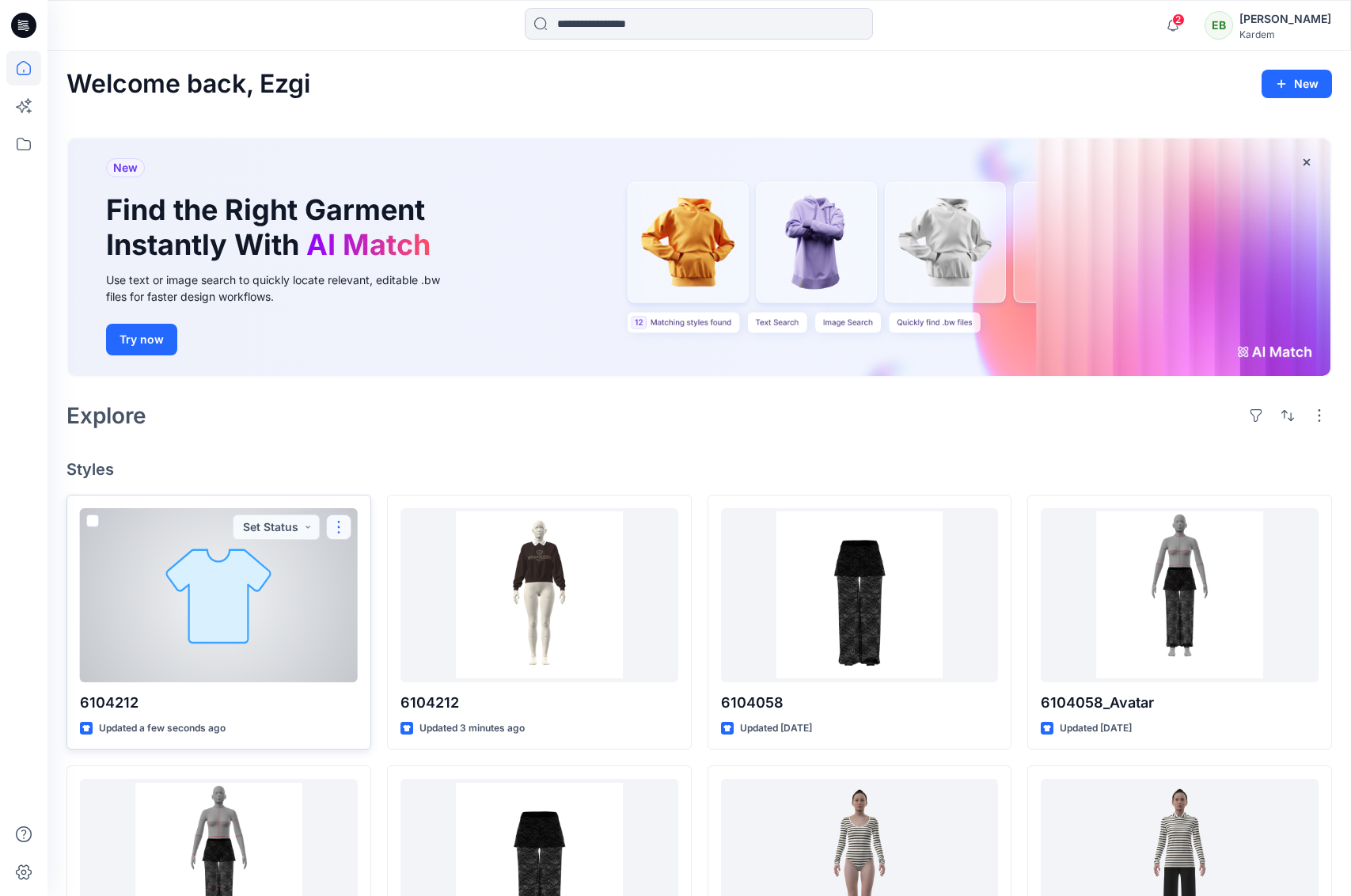
click at [338, 525] on button "button" at bounding box center [339, 528] width 26 height 26
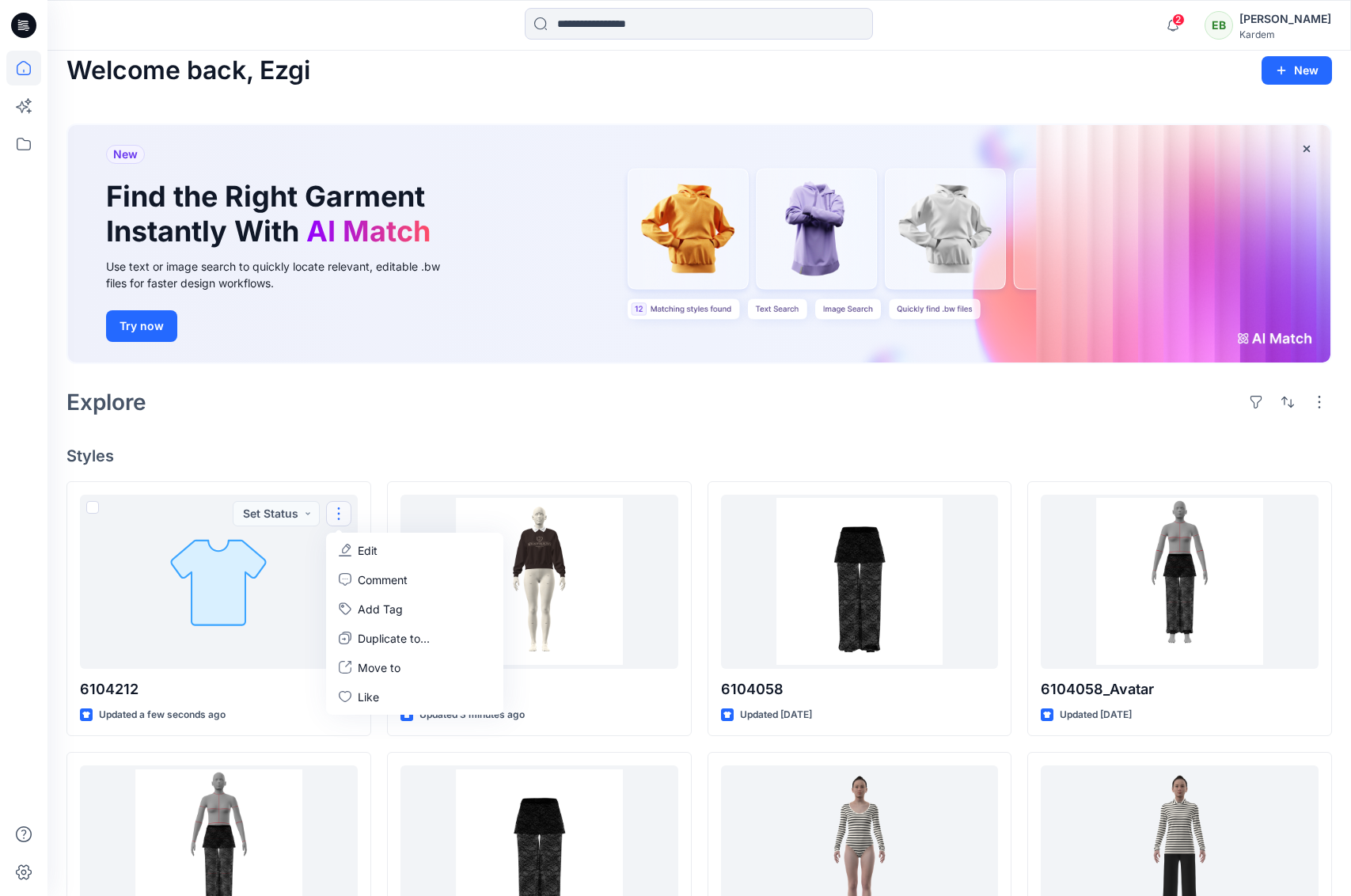
click at [406, 434] on div "Welcome back, Ezgi New New Find the Right Garment Instantly With AI Match Use t…" at bounding box center [700, 696] width 1304 height 1318
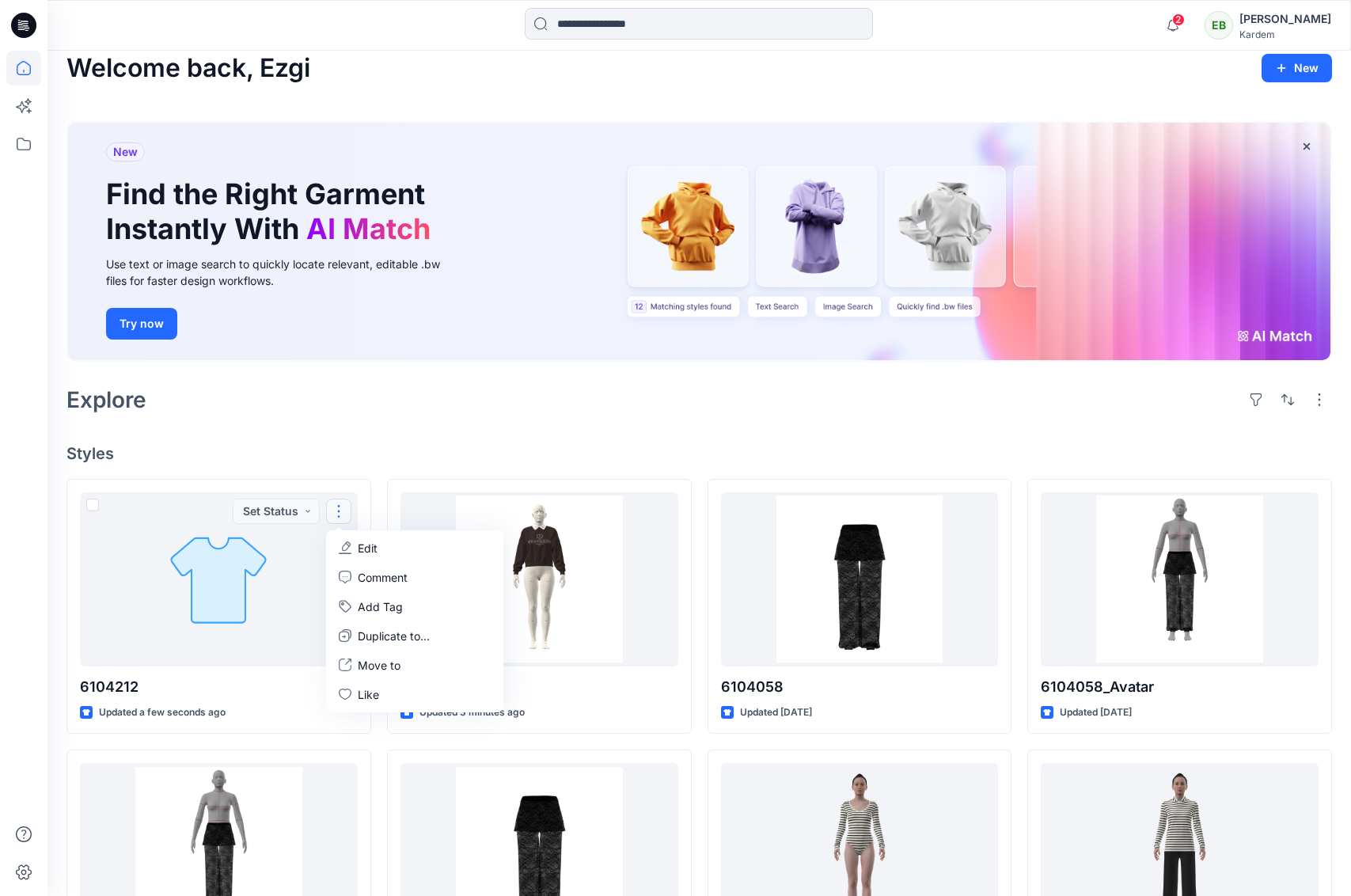
scroll to position [19, 0]
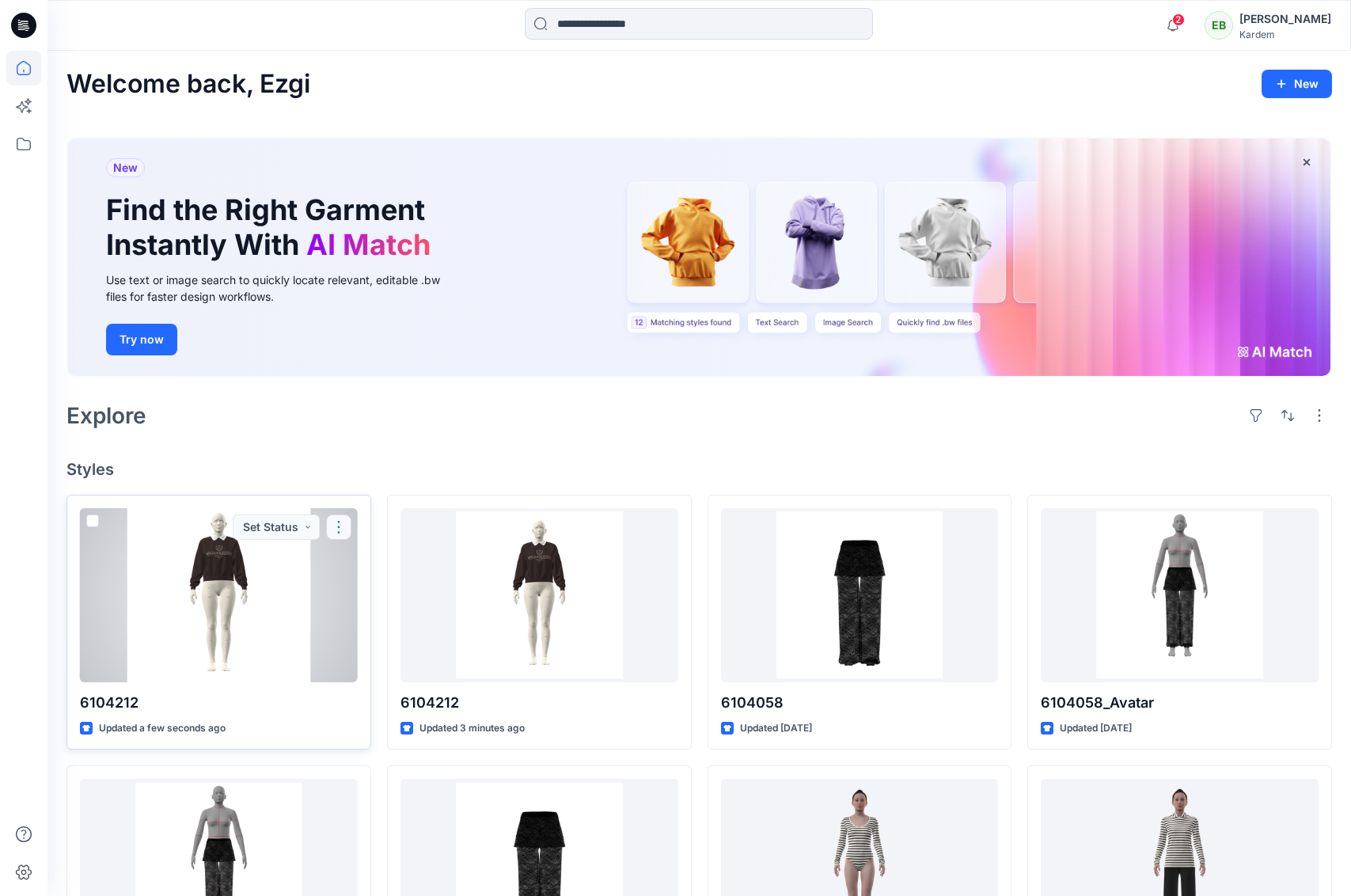
click at [344, 526] on button "button" at bounding box center [339, 528] width 26 height 26
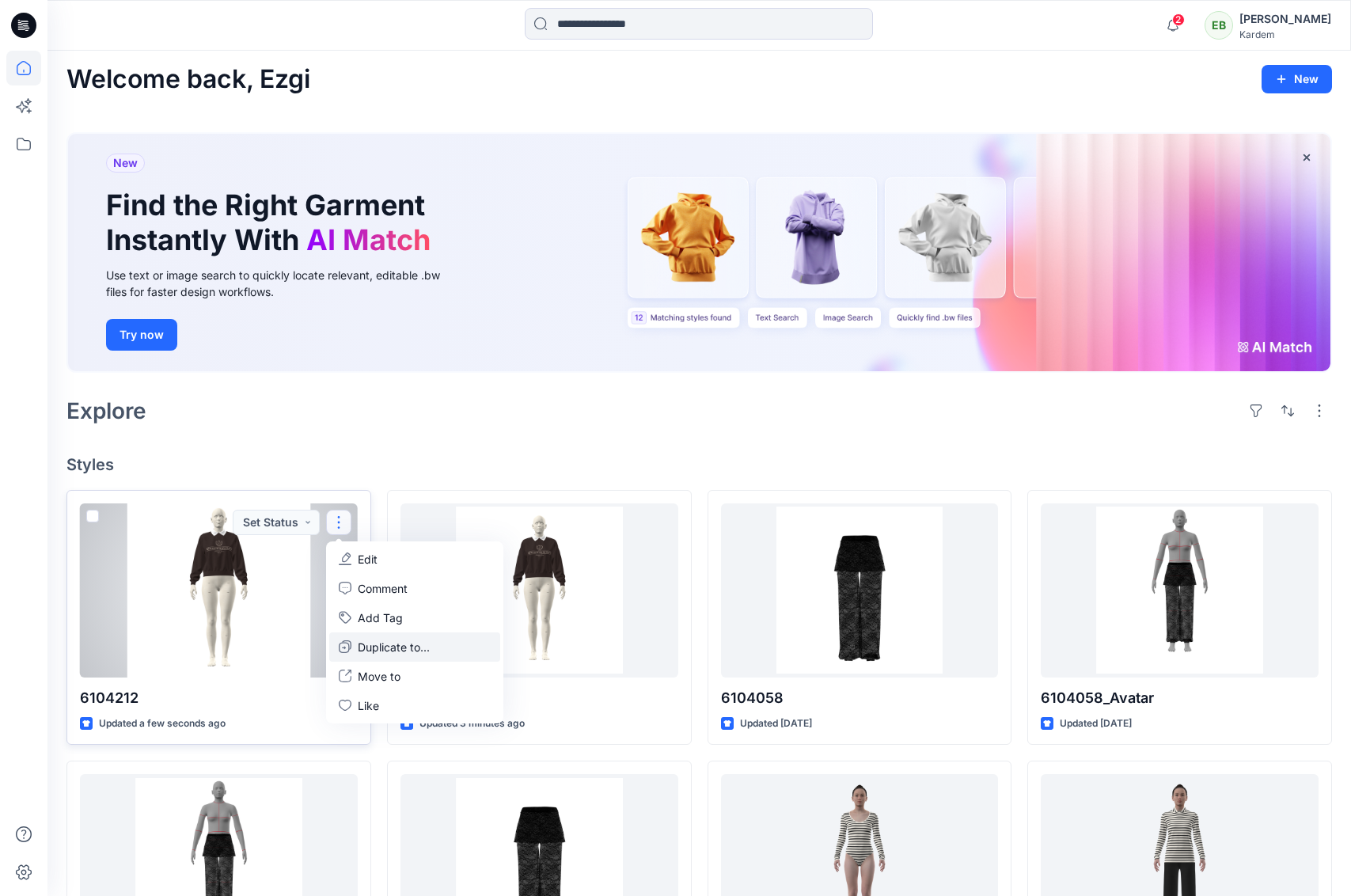
click at [391, 650] on p "Duplicate to..." at bounding box center [394, 646] width 72 height 17
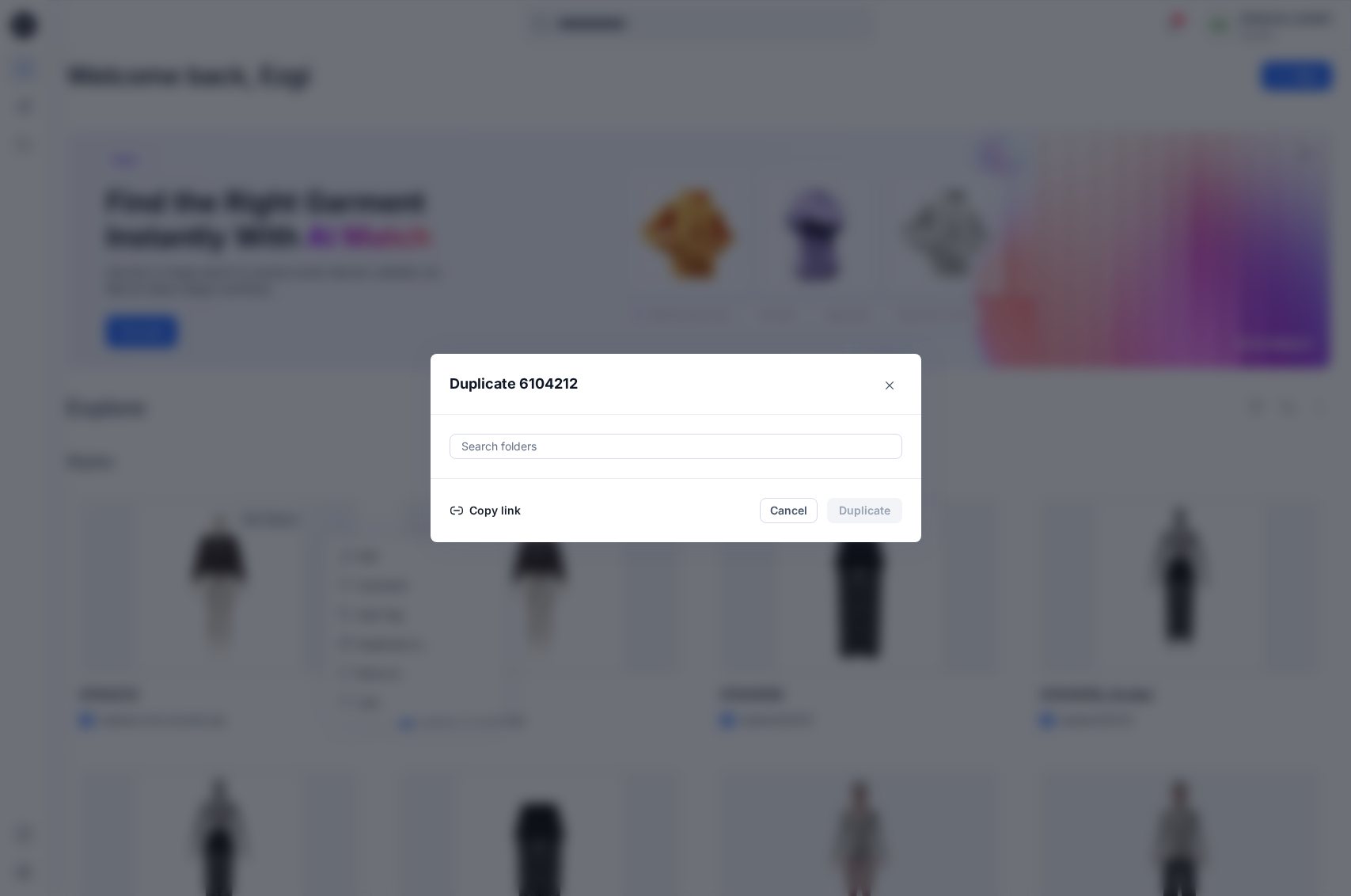
scroll to position [11, 0]
click at [489, 511] on button "Copy link" at bounding box center [485, 511] width 72 height 19
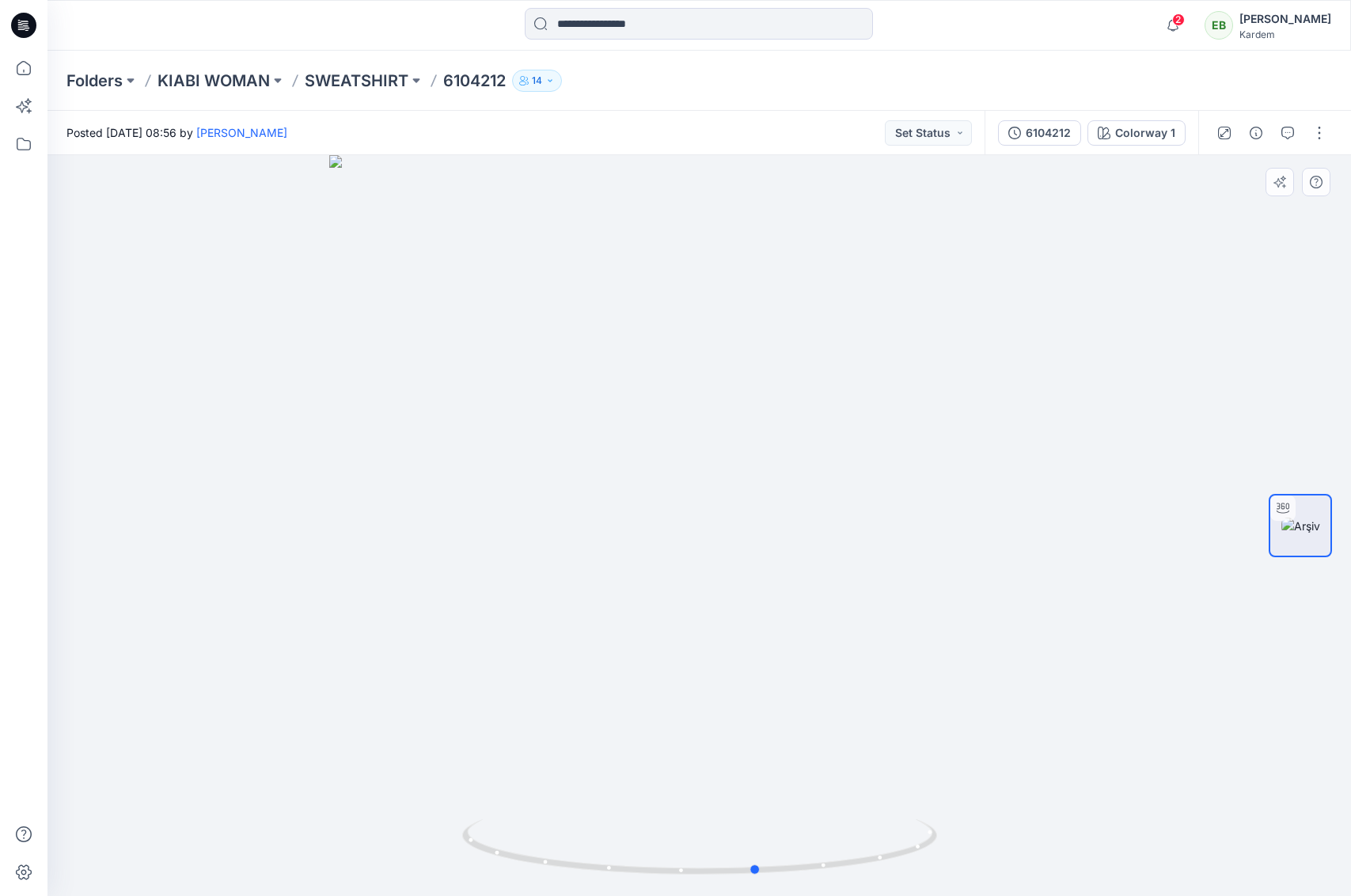
drag, startPoint x: 770, startPoint y: 800, endPoint x: 905, endPoint y: 770, distance: 138.3
click at [905, 770] on div at bounding box center [700, 526] width 1304 height 741
drag, startPoint x: 710, startPoint y: 678, endPoint x: 715, endPoint y: 627, distance: 51.2
click at [705, 764] on img at bounding box center [670, 208] width 2783 height 1375
click at [721, 609] on img at bounding box center [665, 251] width 2783 height 1289
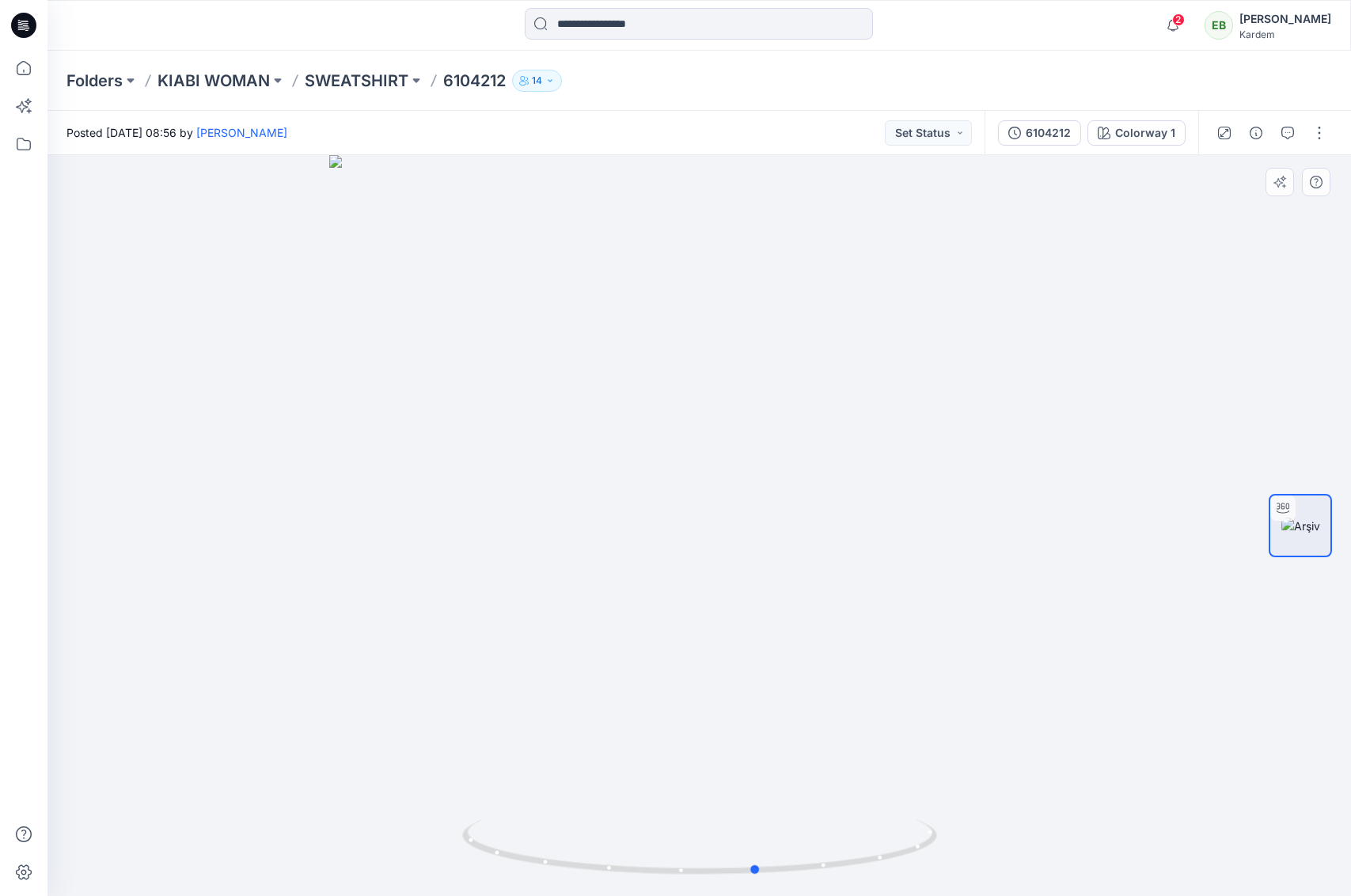
click at [1231, 463] on div at bounding box center [700, 526] width 1304 height 741
drag, startPoint x: 99, startPoint y: 46, endPoint x: 66, endPoint y: 35, distance: 34.8
click at [99, 46] on div "2 Notifications Your style 6104212 is ready 1 minutes ago Your style 6104212 is…" at bounding box center [700, 26] width 1304 height 51
click at [21, 23] on icon at bounding box center [24, 26] width 26 height 26
